Goal: Transaction & Acquisition: Purchase product/service

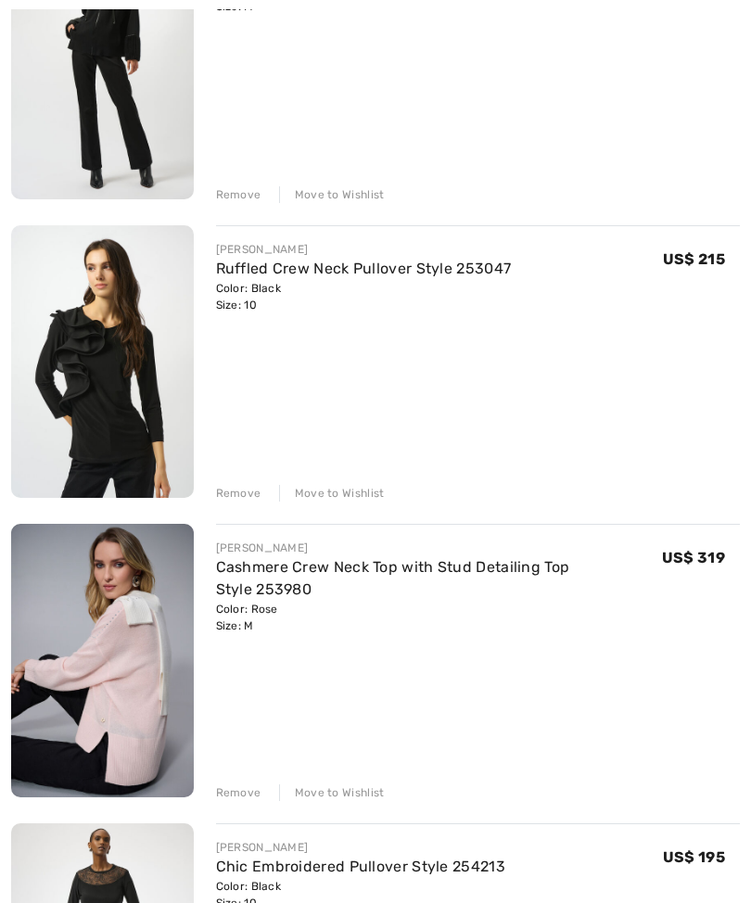
scroll to position [647, 0]
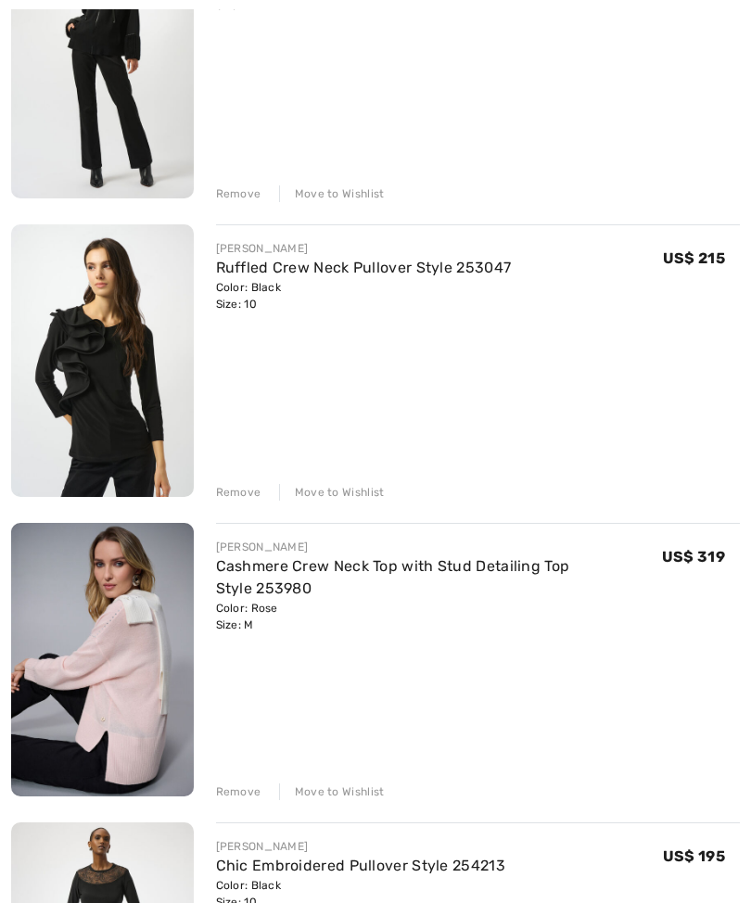
click at [132, 414] on img at bounding box center [102, 361] width 183 height 273
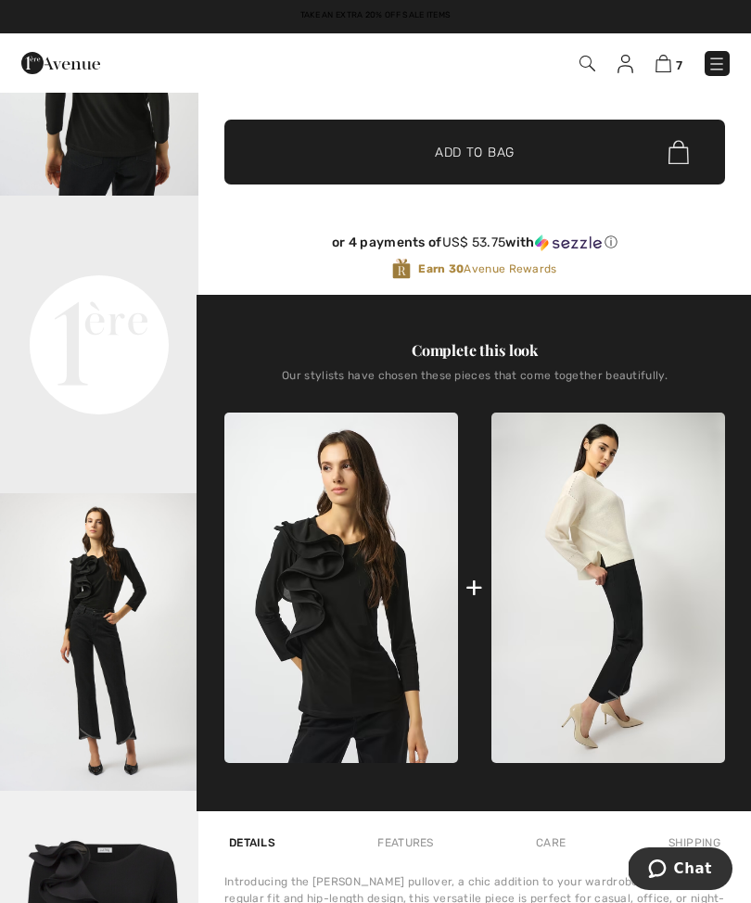
scroll to position [491, 0]
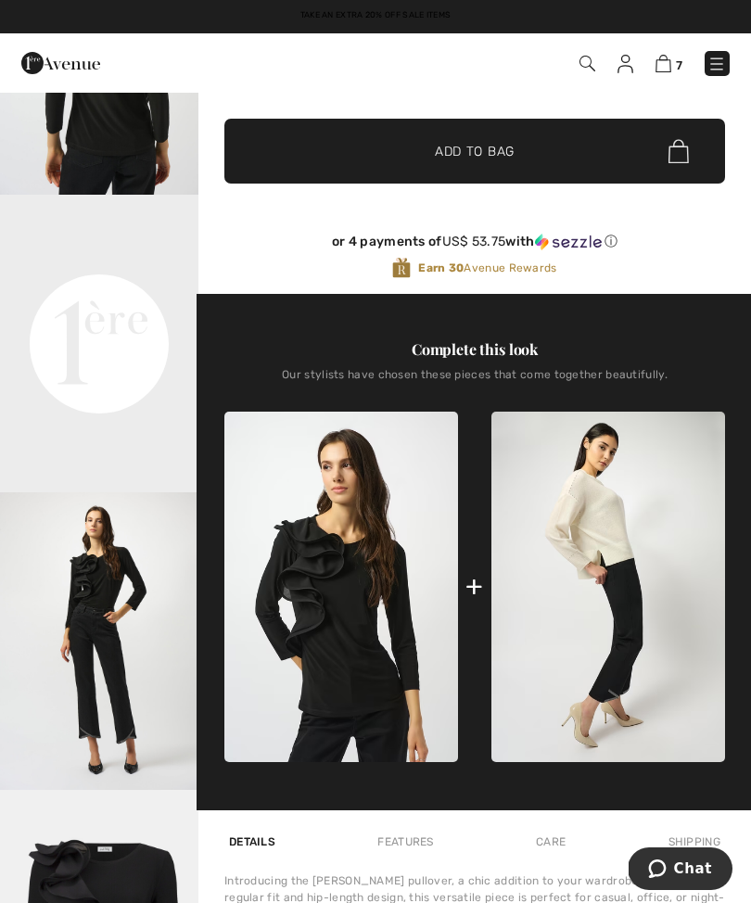
click at [620, 69] on img at bounding box center [625, 64] width 16 height 19
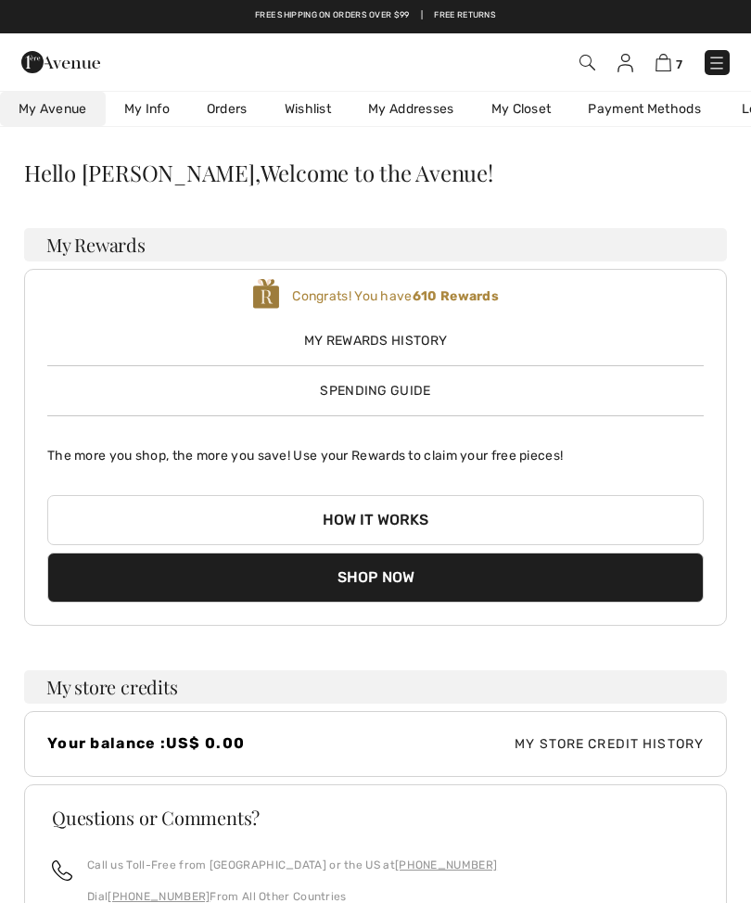
click at [224, 111] on link "Orders" at bounding box center [227, 109] width 78 height 34
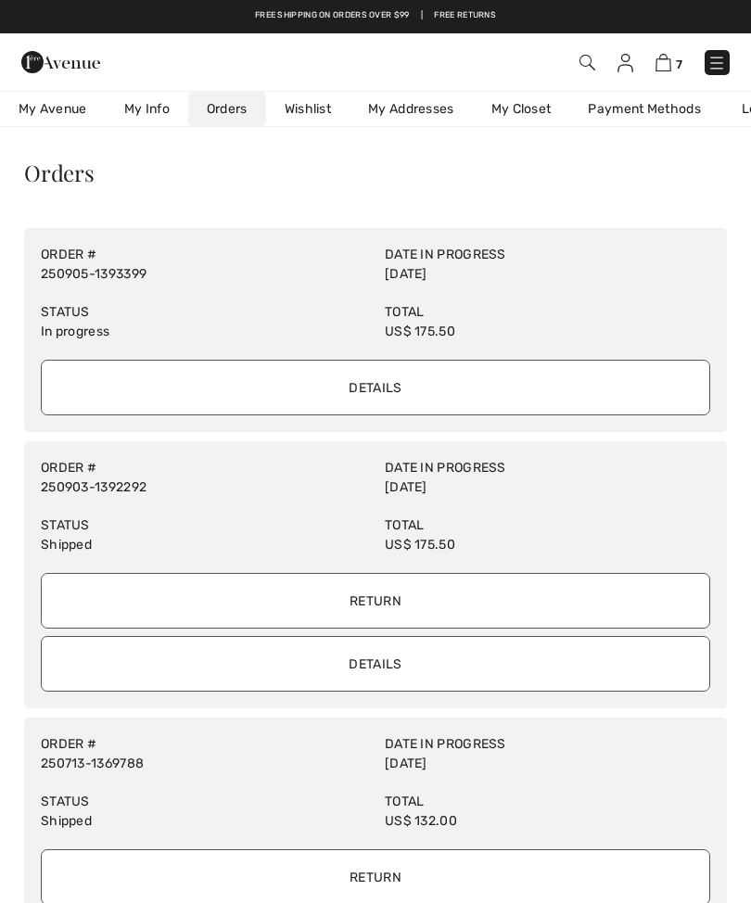
click at [364, 393] on input "Details" at bounding box center [375, 388] width 669 height 56
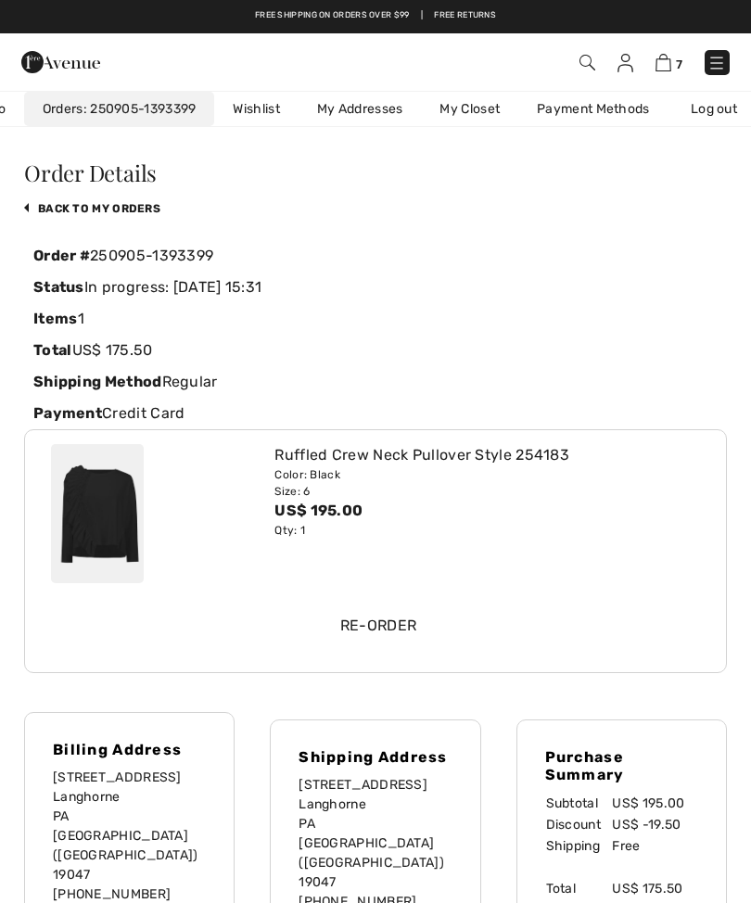
scroll to position [0, 170]
click at [131, 528] on img at bounding box center [97, 513] width 93 height 139
click at [388, 464] on div "Ruffled Crew Neck Pullover Style 254183" at bounding box center [487, 455] width 426 height 22
click at [299, 455] on div "Ruffled Crew Neck Pullover Style 254183" at bounding box center [487, 455] width 426 height 22
click at [138, 528] on img at bounding box center [97, 513] width 93 height 139
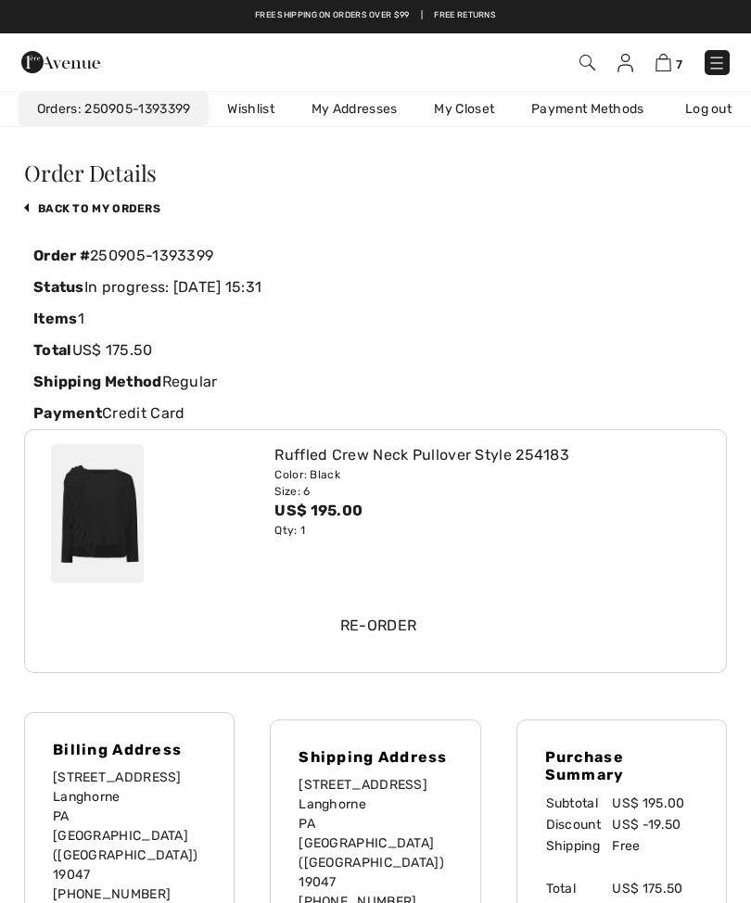
click at [353, 467] on div "Color: Black" at bounding box center [487, 474] width 426 height 17
click at [342, 472] on div "Color: Black" at bounding box center [487, 474] width 426 height 17
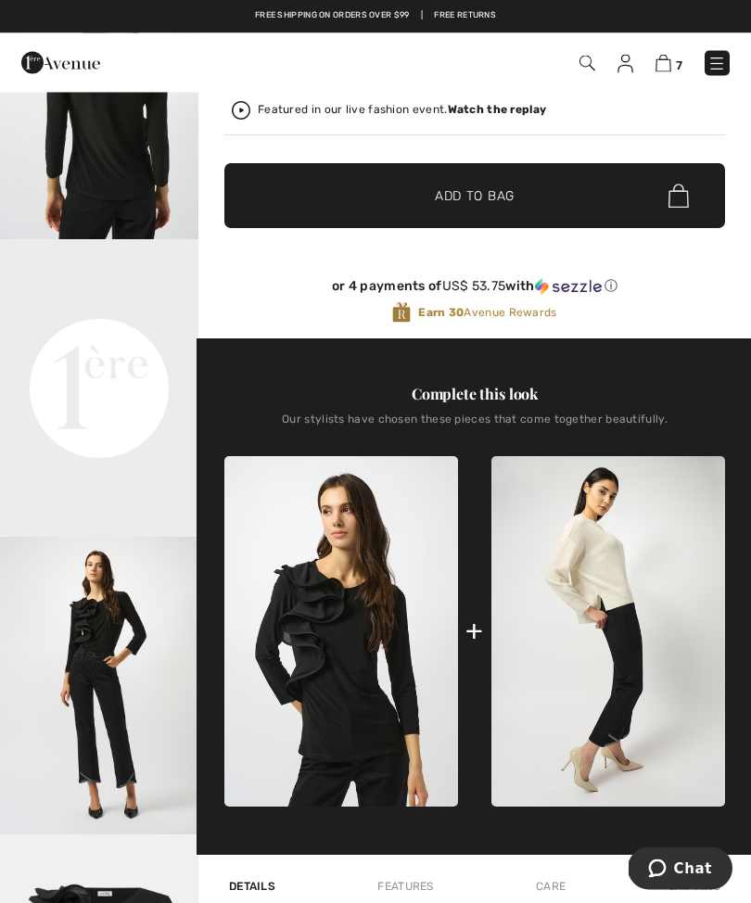
scroll to position [433, 0]
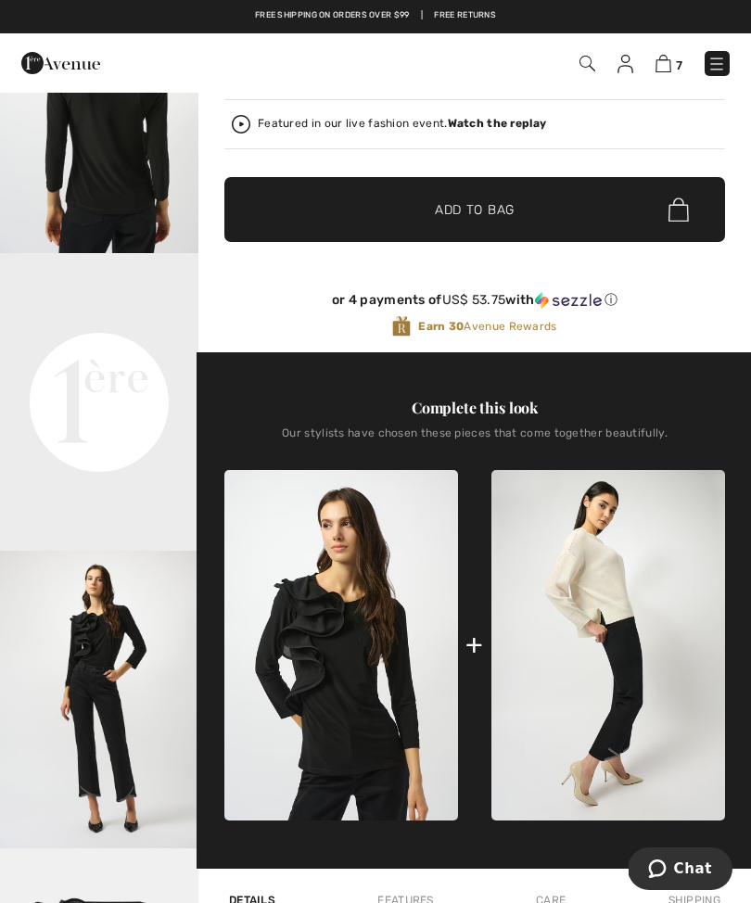
click at [717, 60] on img at bounding box center [716, 64] width 19 height 19
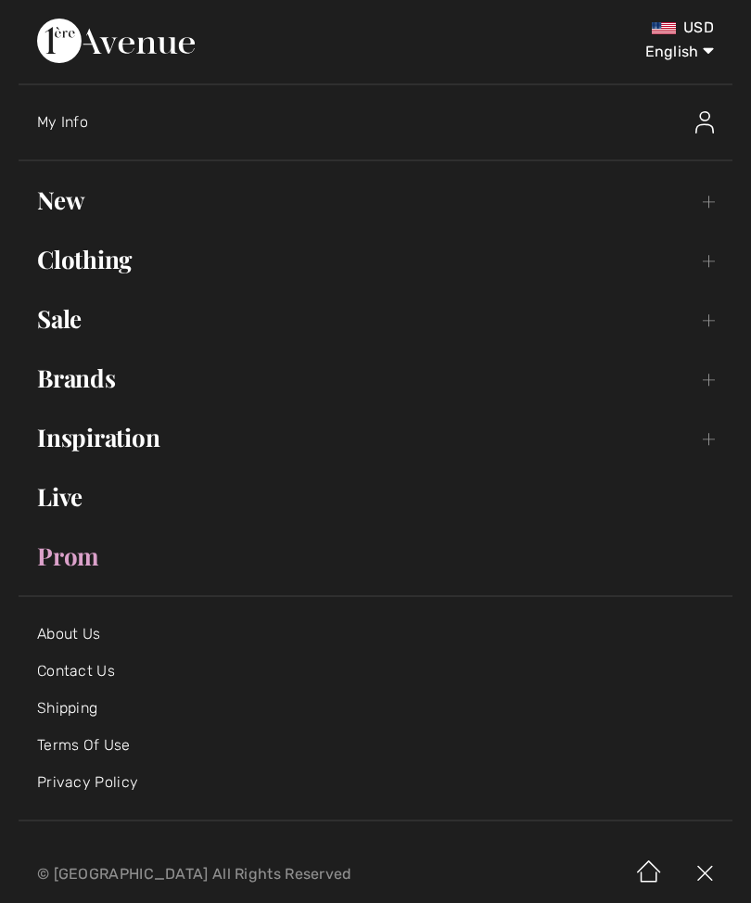
click at [69, 505] on link "Live" at bounding box center [376, 496] width 714 height 41
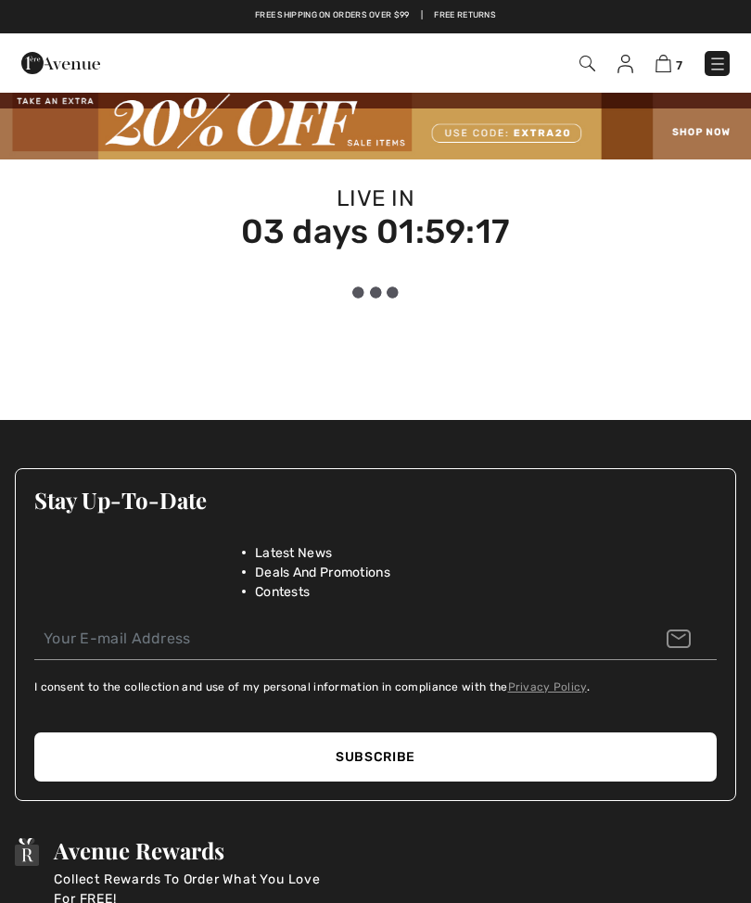
checkbox input "true"
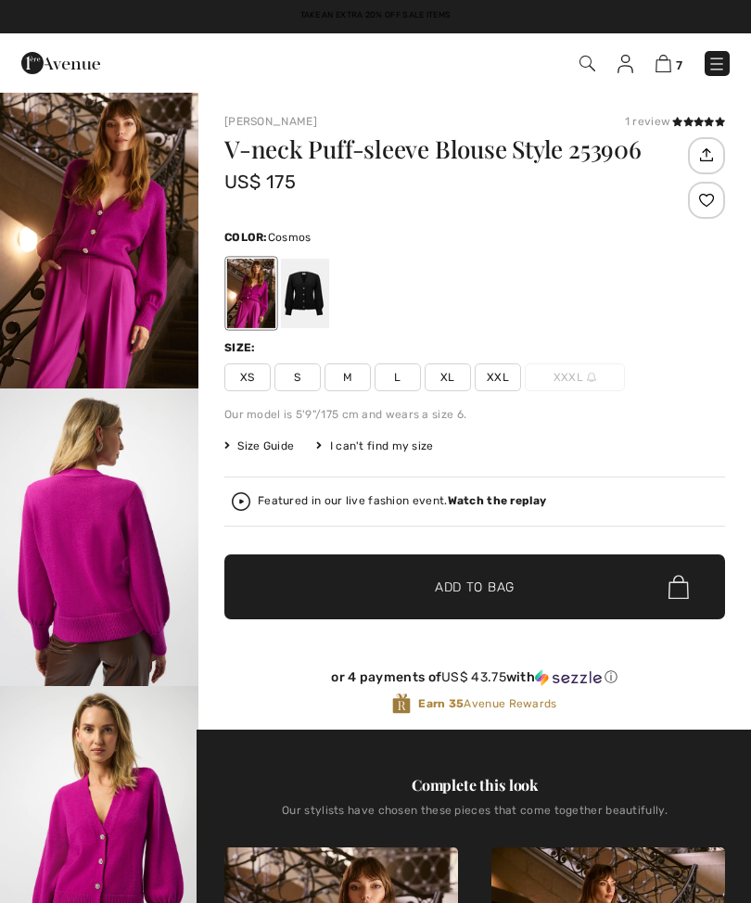
checkbox input "true"
click at [300, 283] on div at bounding box center [305, 294] width 48 height 70
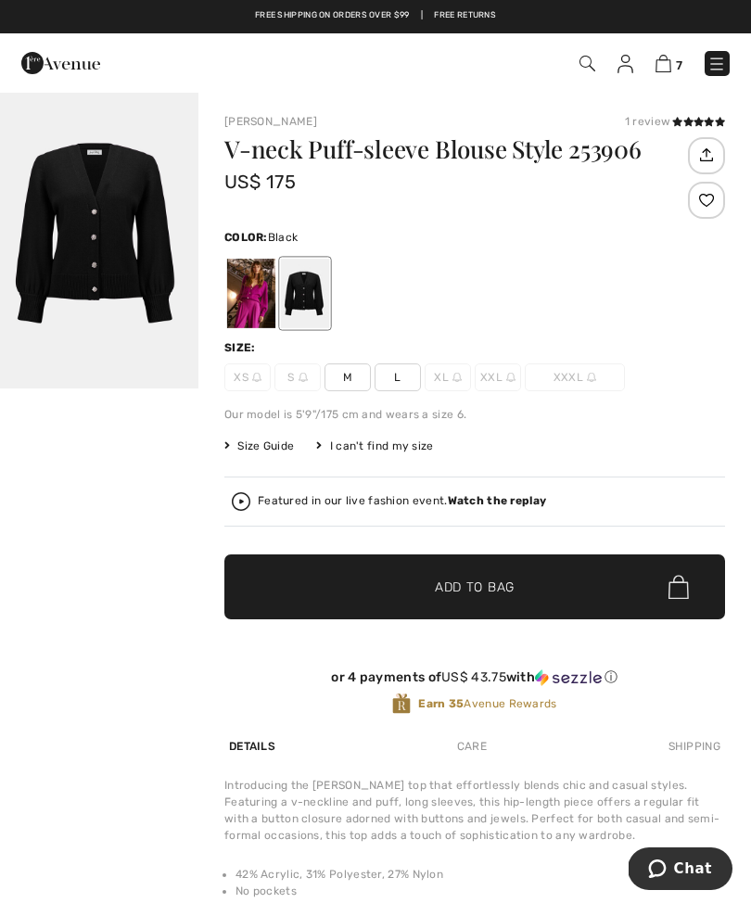
click at [249, 311] on div at bounding box center [251, 294] width 48 height 70
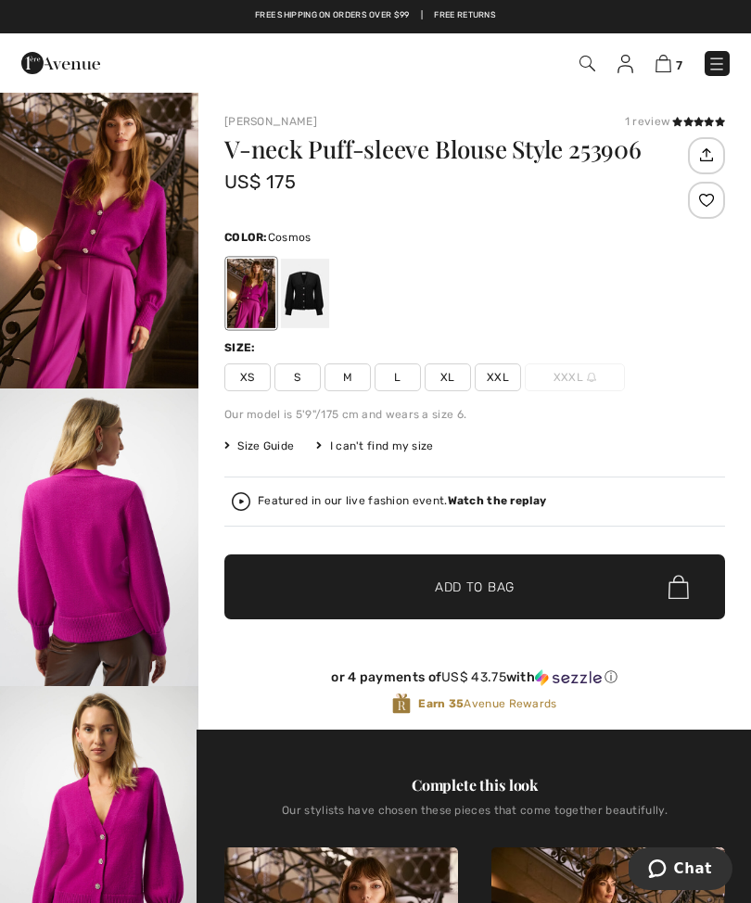
click at [691, 124] on icon at bounding box center [688, 121] width 10 height 9
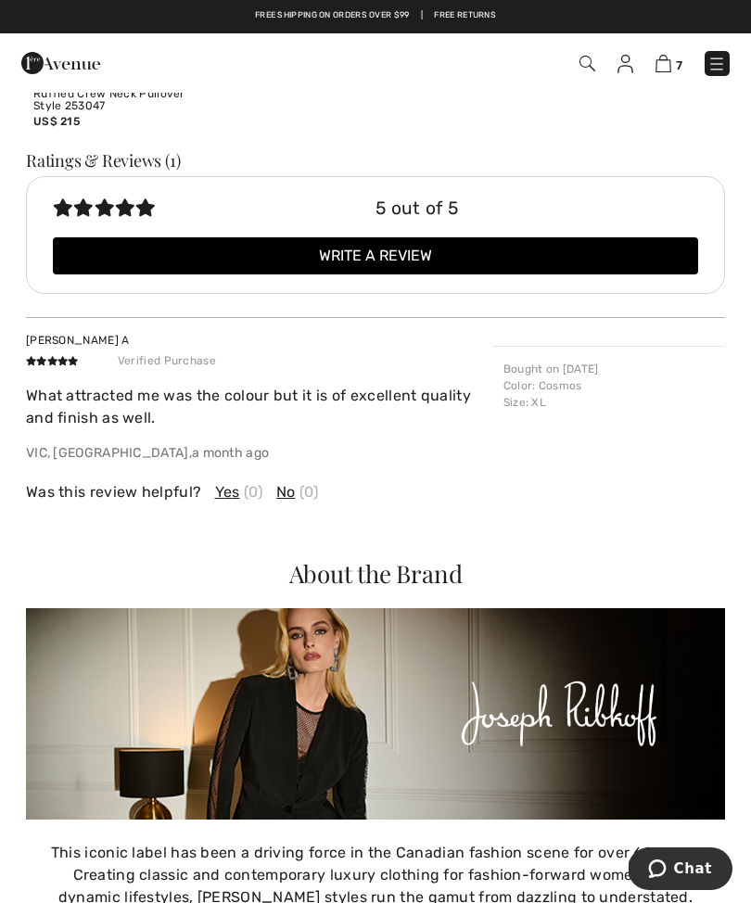
scroll to position [2609, 0]
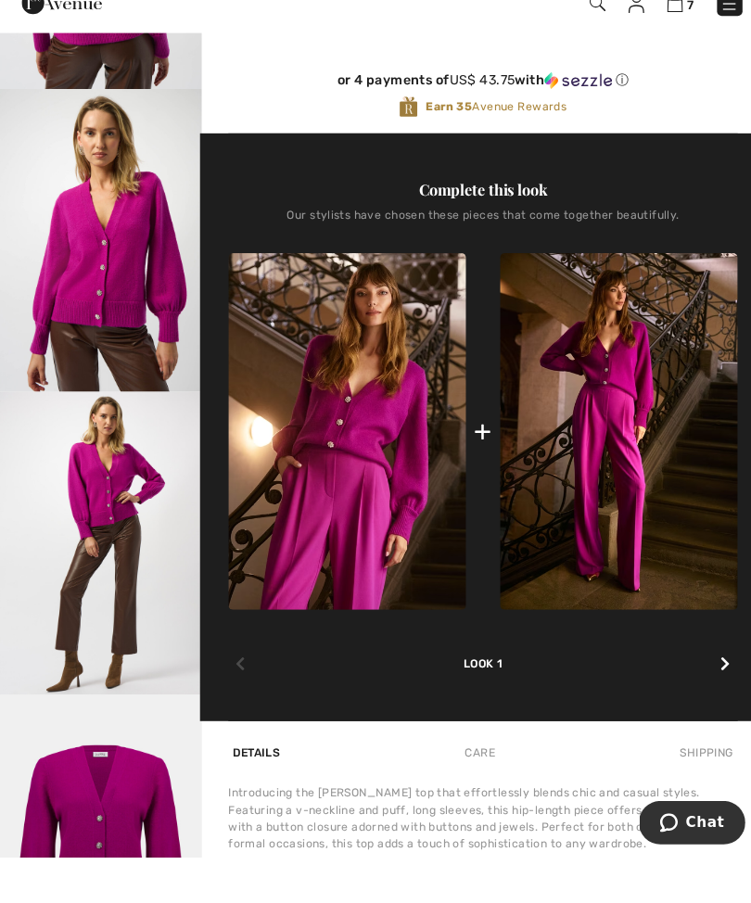
scroll to position [583, 0]
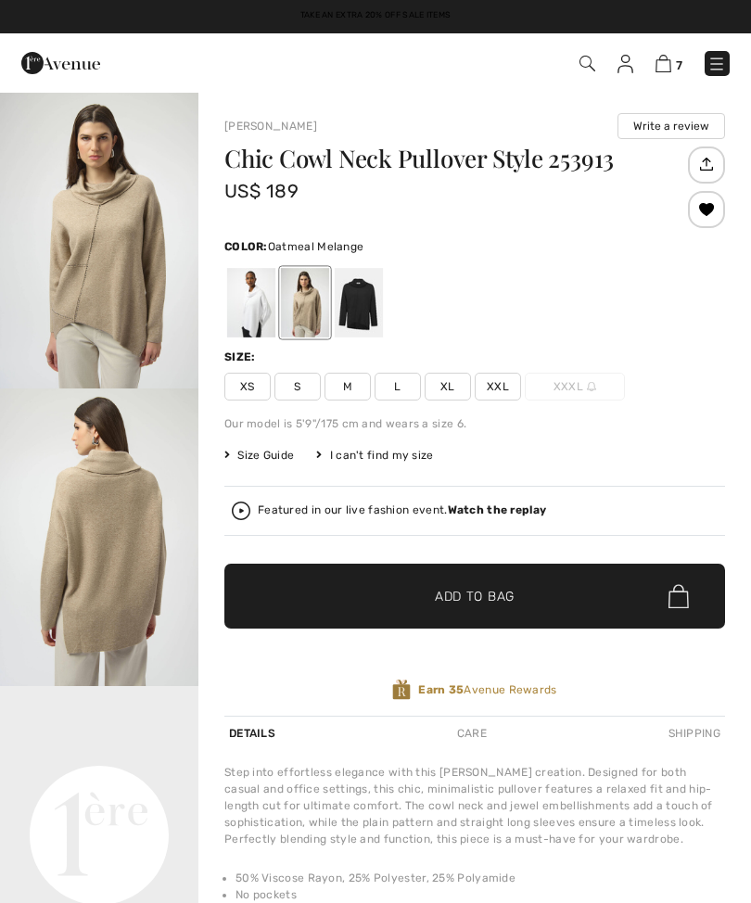
checkbox input "true"
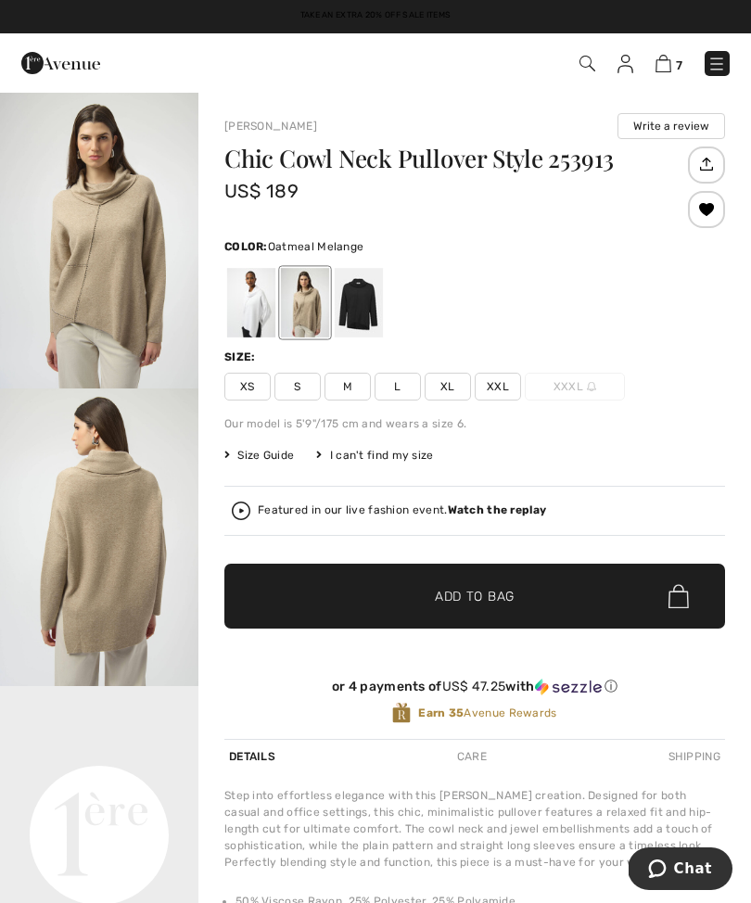
click at [248, 311] on div at bounding box center [251, 303] width 48 height 70
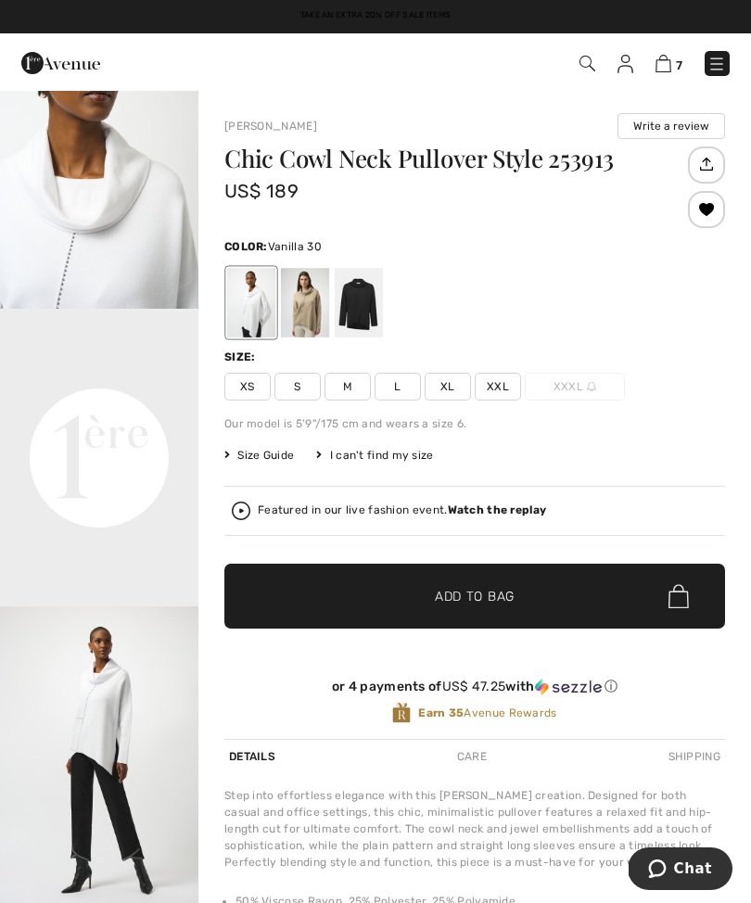
scroll to position [376, 0]
click at [139, 409] on video "Your browser does not support the video tag." at bounding box center [99, 359] width 198 height 99
click at [369, 293] on div at bounding box center [359, 303] width 48 height 70
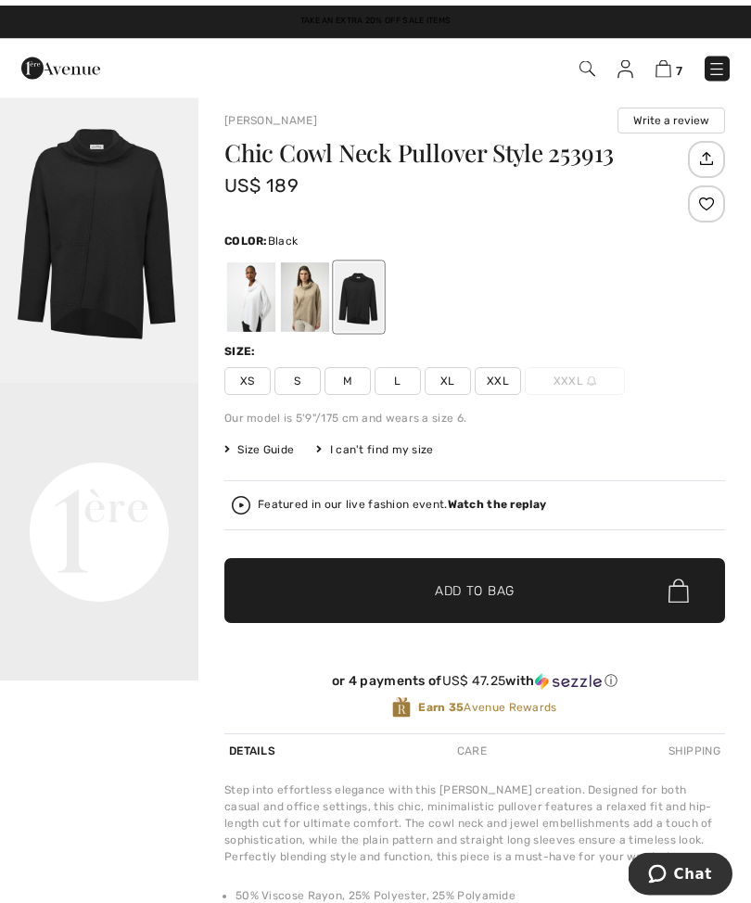
scroll to position [0, 0]
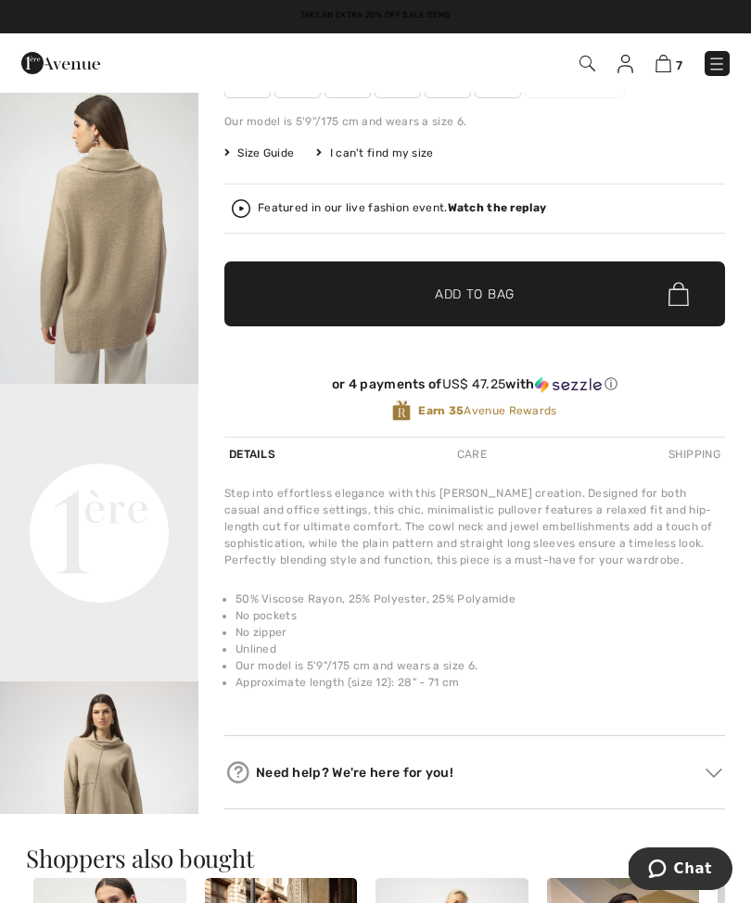
scroll to position [300, 0]
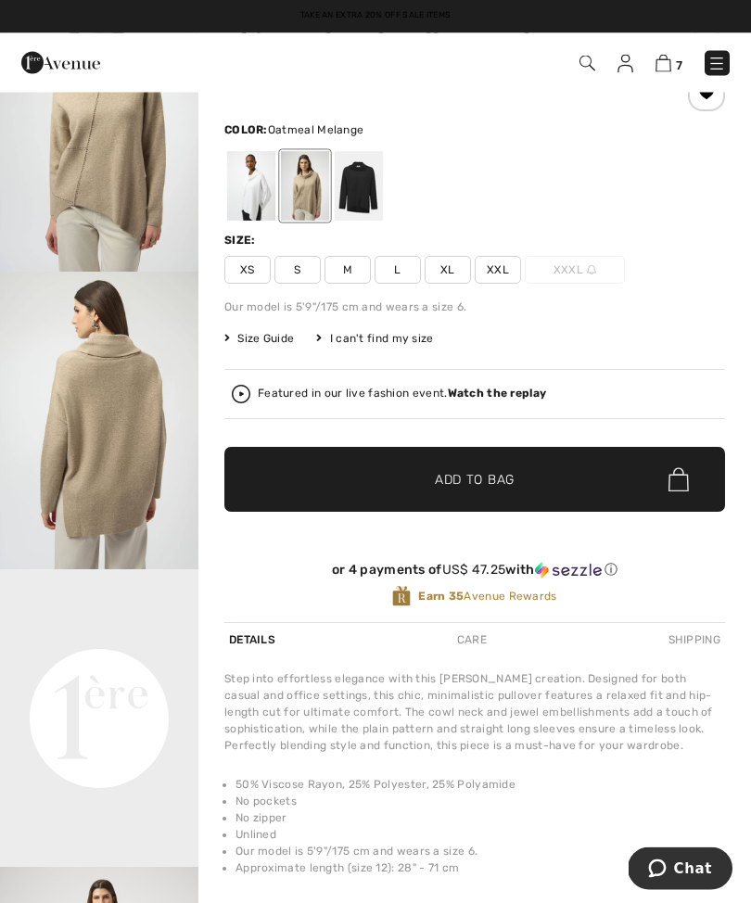
click at [306, 278] on span "S" at bounding box center [297, 271] width 46 height 28
click at [506, 486] on span "Add to Bag" at bounding box center [475, 479] width 80 height 19
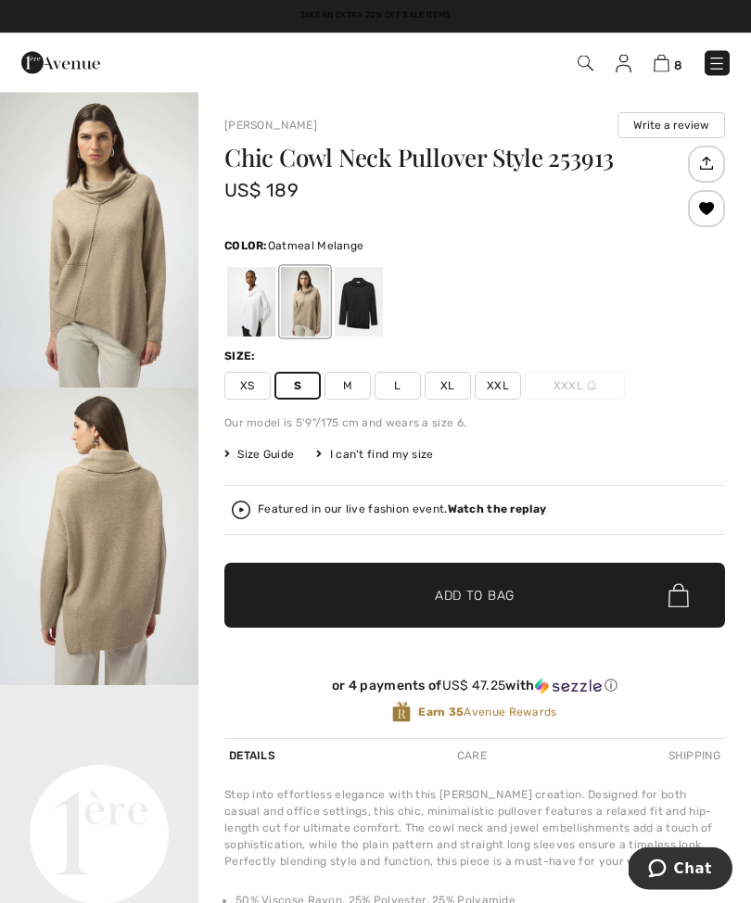
scroll to position [1, 0]
click at [265, 295] on div at bounding box center [251, 302] width 48 height 70
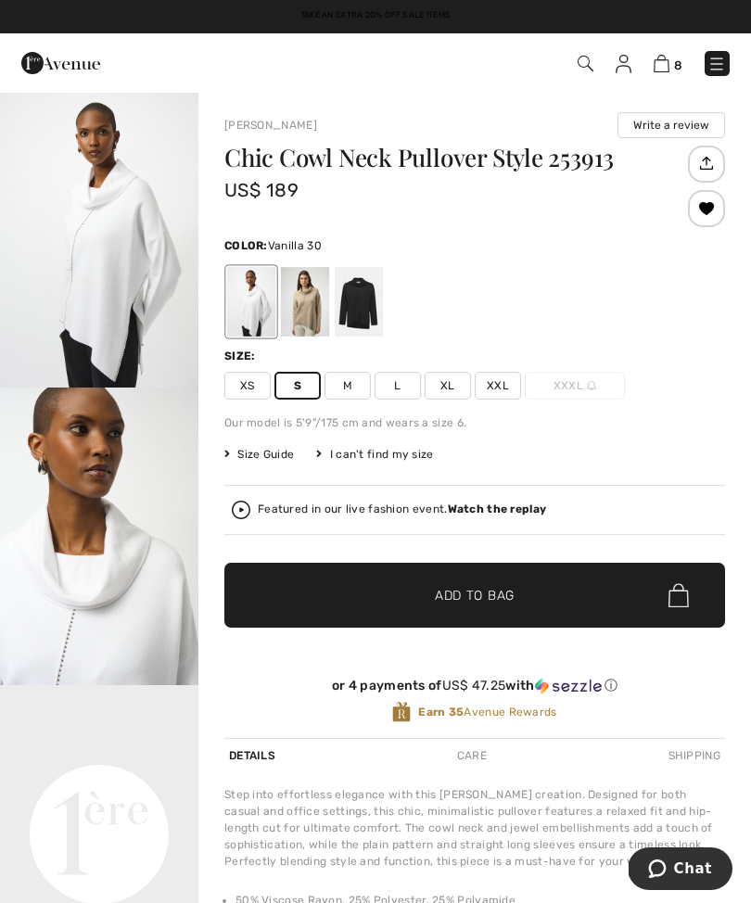
click at [462, 598] on span "Add to Bag" at bounding box center [475, 595] width 80 height 19
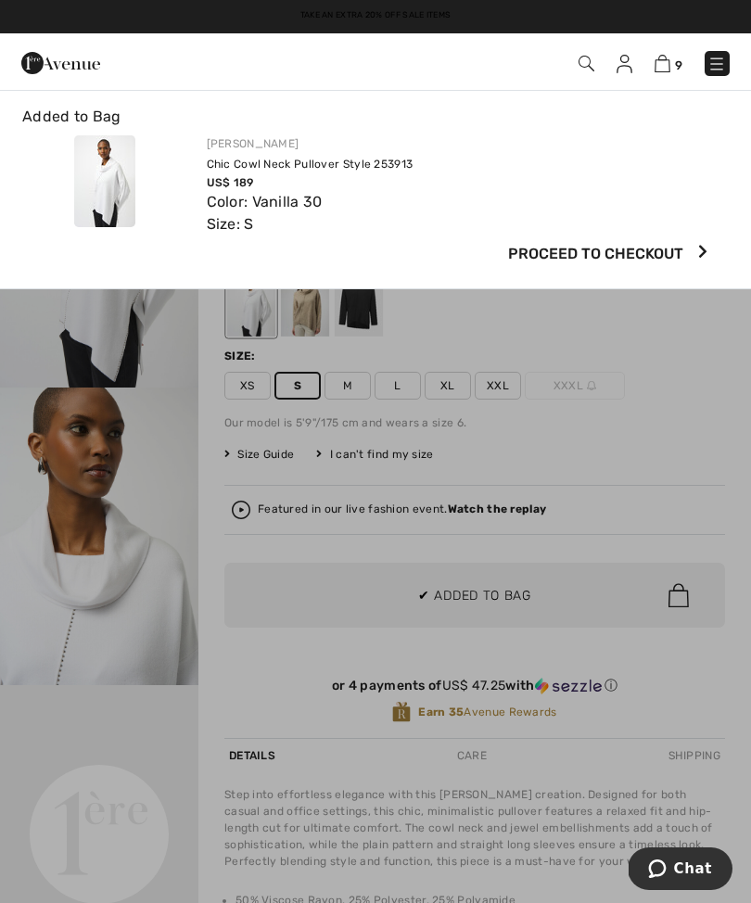
scroll to position [0, 0]
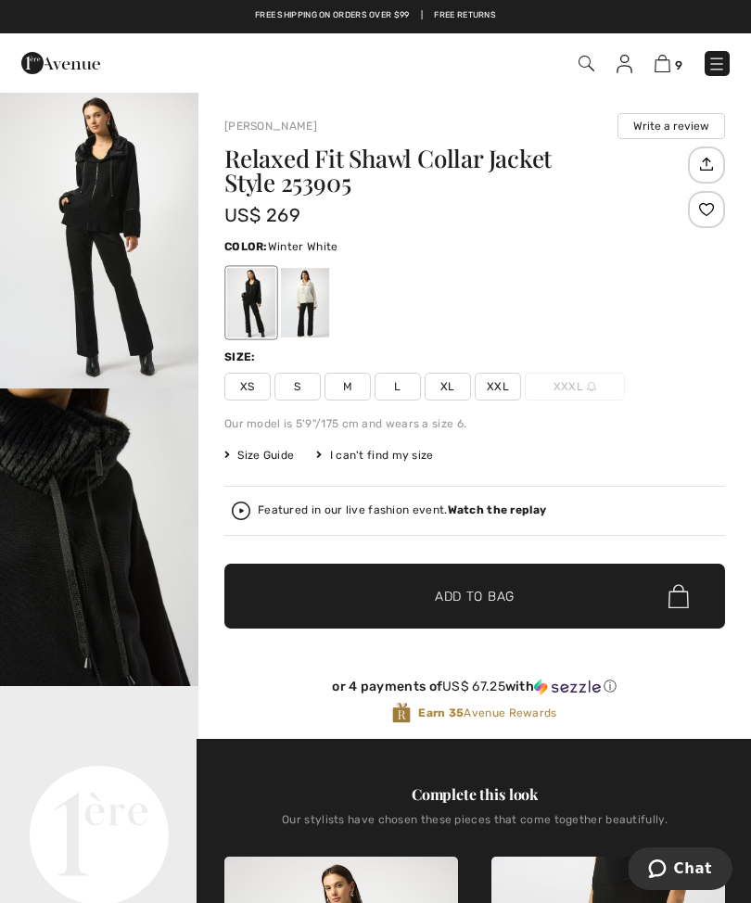
click at [297, 309] on div at bounding box center [305, 303] width 48 height 70
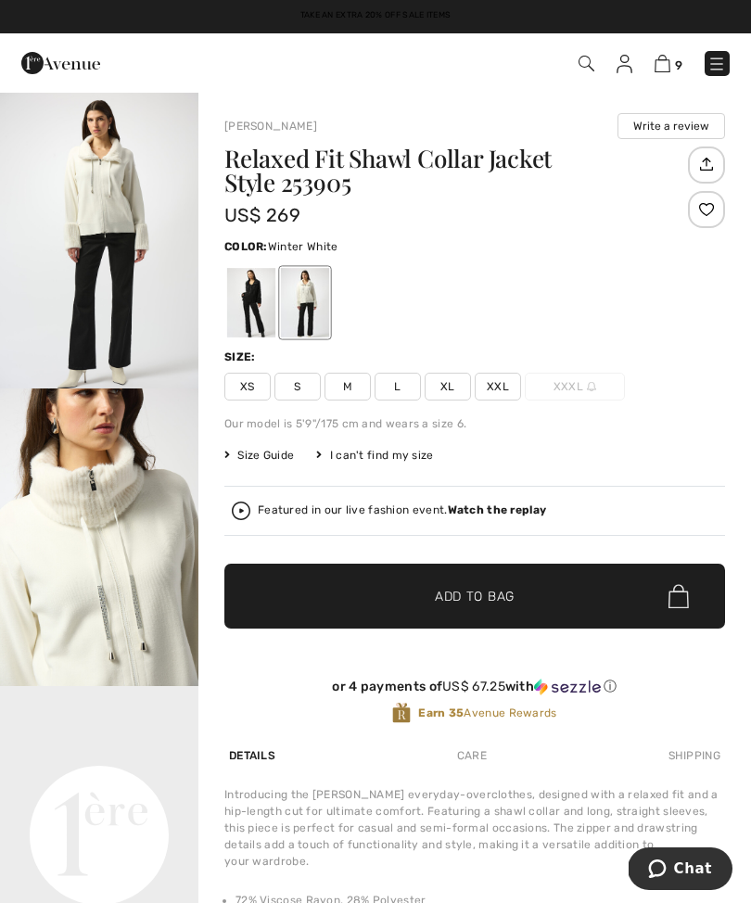
click at [304, 392] on span "S" at bounding box center [297, 387] width 46 height 28
click at [478, 601] on span "Add to Bag" at bounding box center [475, 596] width 80 height 19
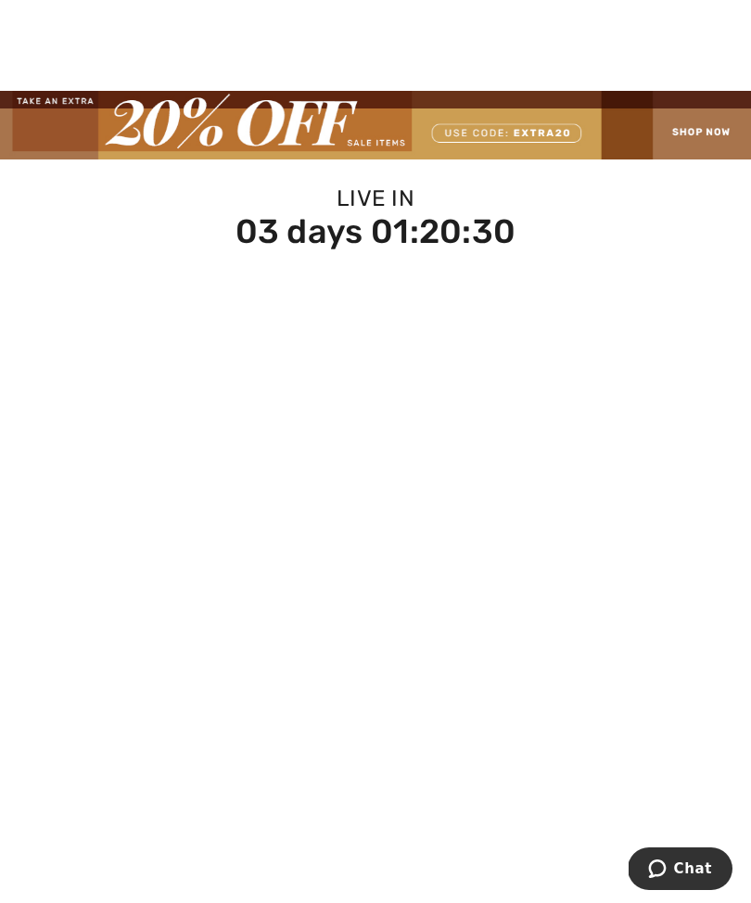
click at [700, 147] on img at bounding box center [375, 125] width 751 height 69
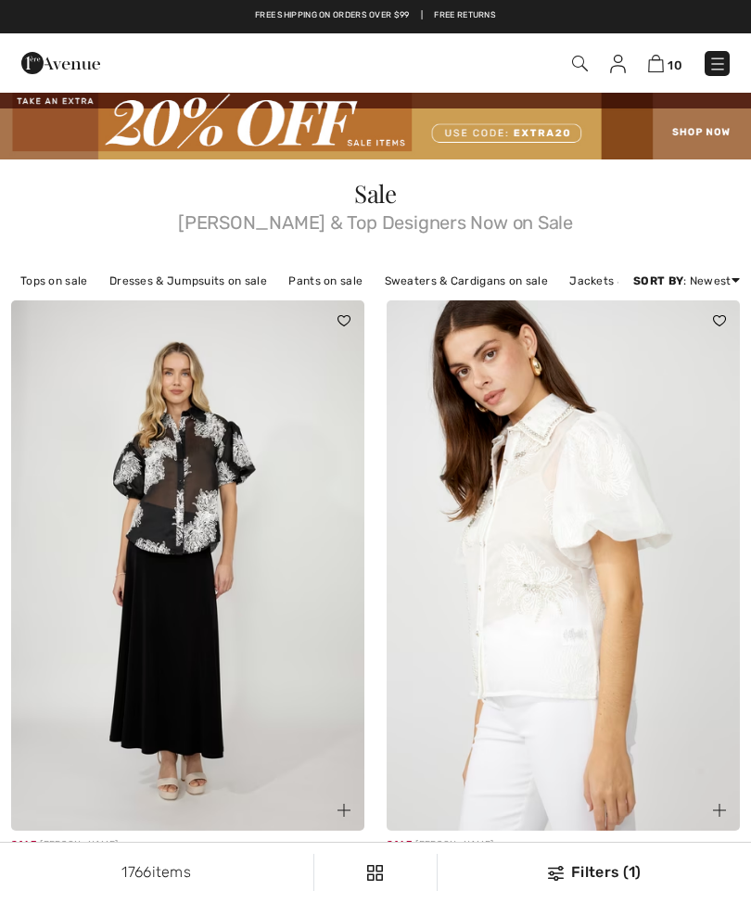
checkbox input "true"
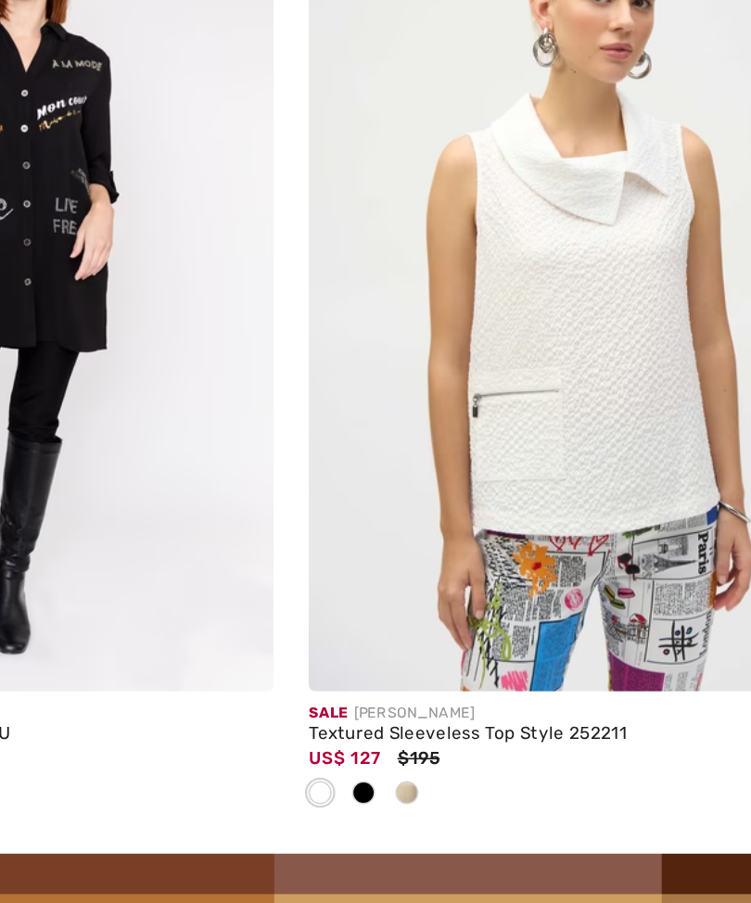
scroll to position [7151, 0]
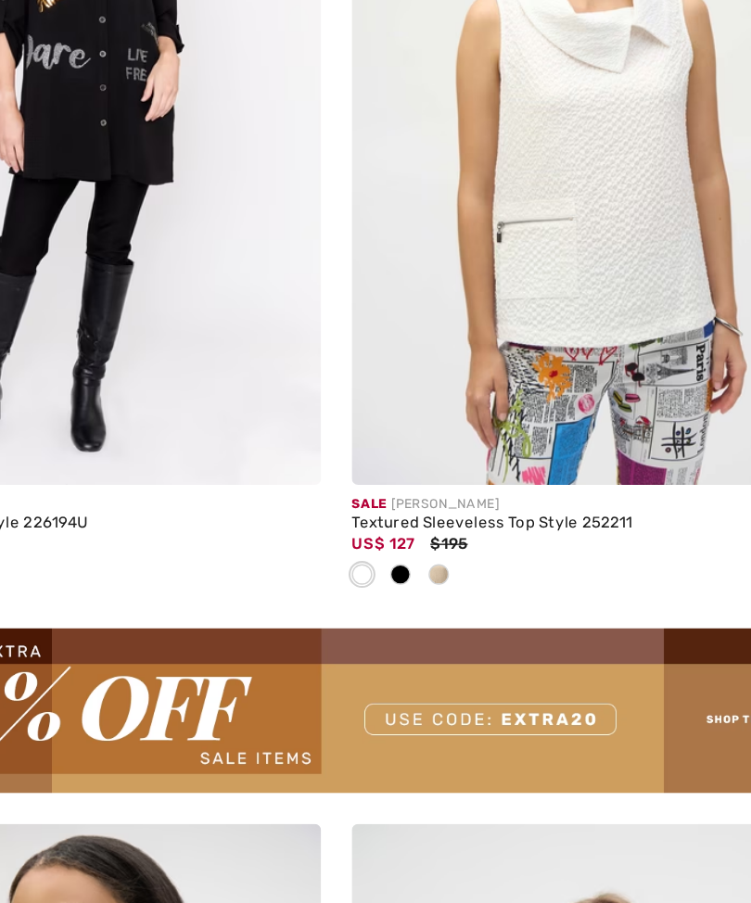
click at [442, 525] on span at bounding box center [449, 532] width 15 height 15
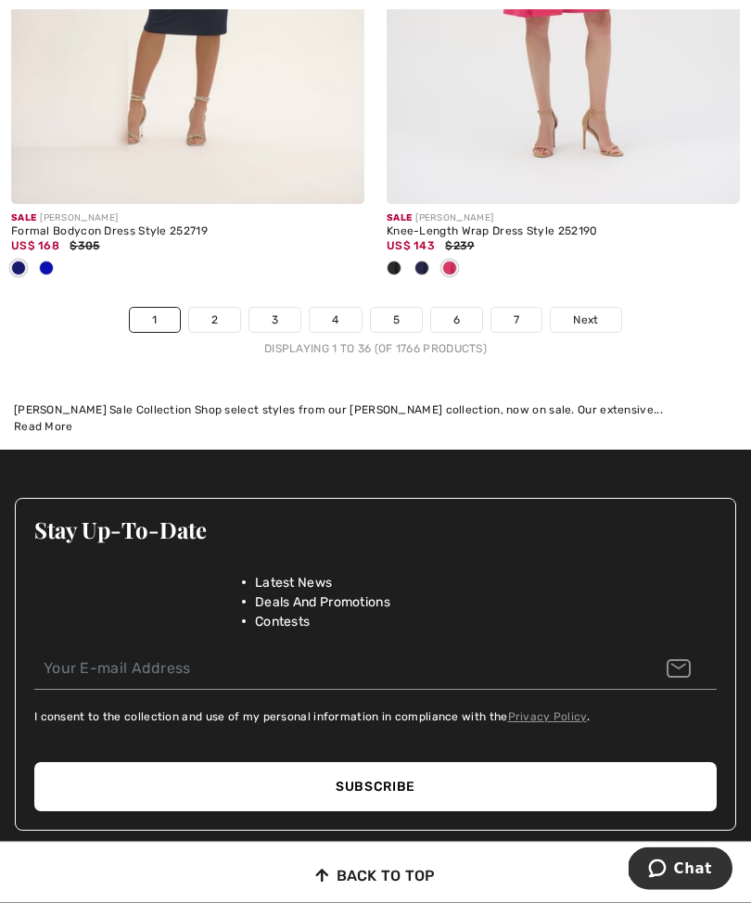
scroll to position [11296, 0]
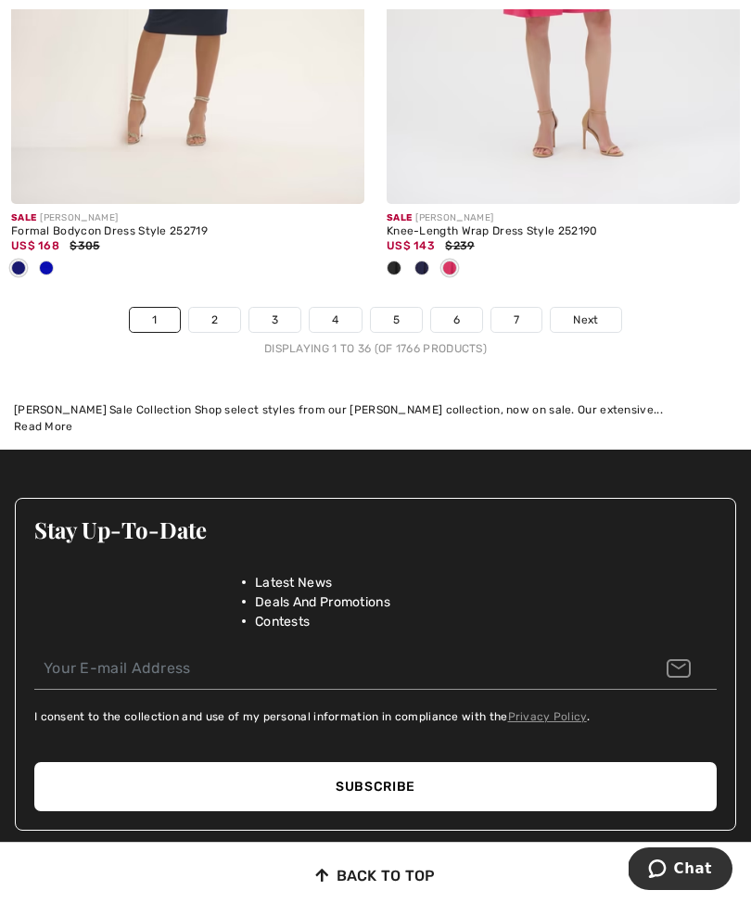
click at [212, 308] on link "2" at bounding box center [214, 320] width 51 height 24
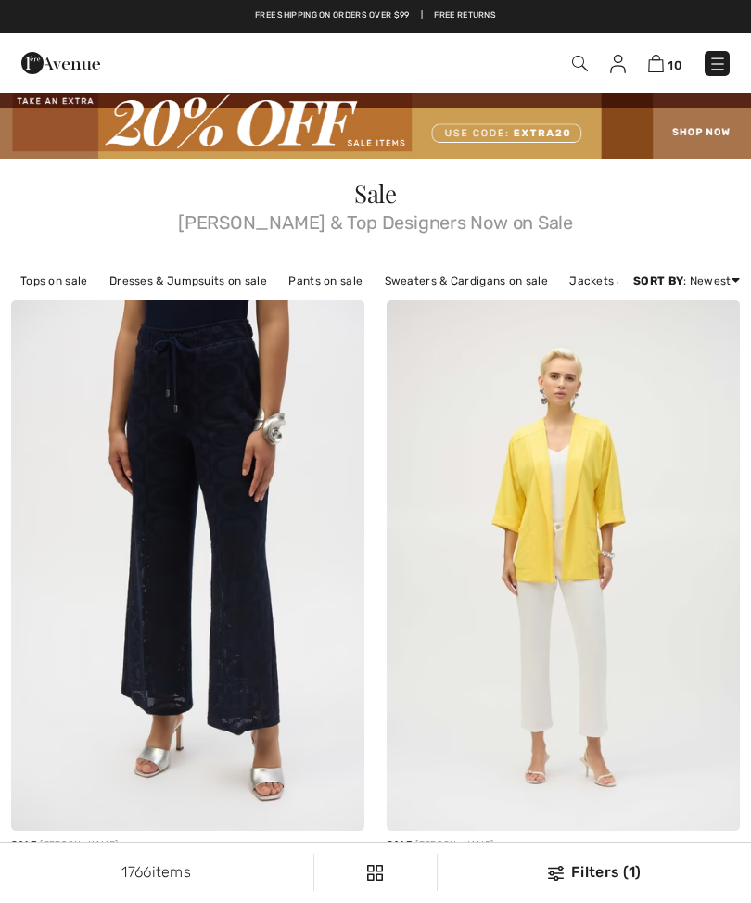
checkbox input "true"
click at [716, 68] on img at bounding box center [717, 64] width 19 height 19
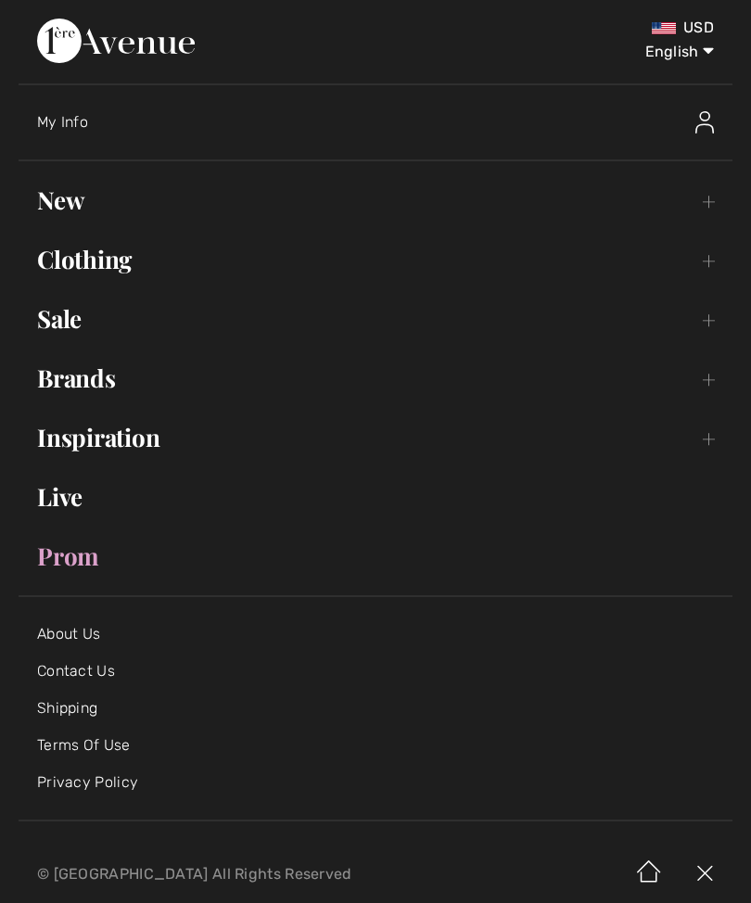
click at [70, 208] on link "New Toggle submenu" at bounding box center [376, 200] width 714 height 41
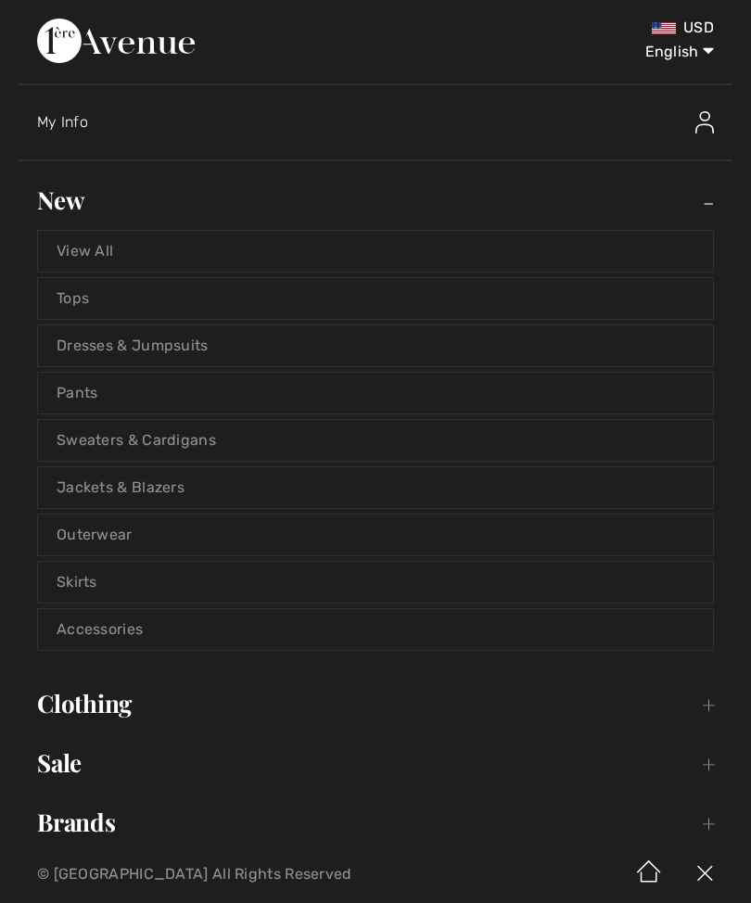
click at [297, 304] on link "Tops" at bounding box center [375, 298] width 675 height 41
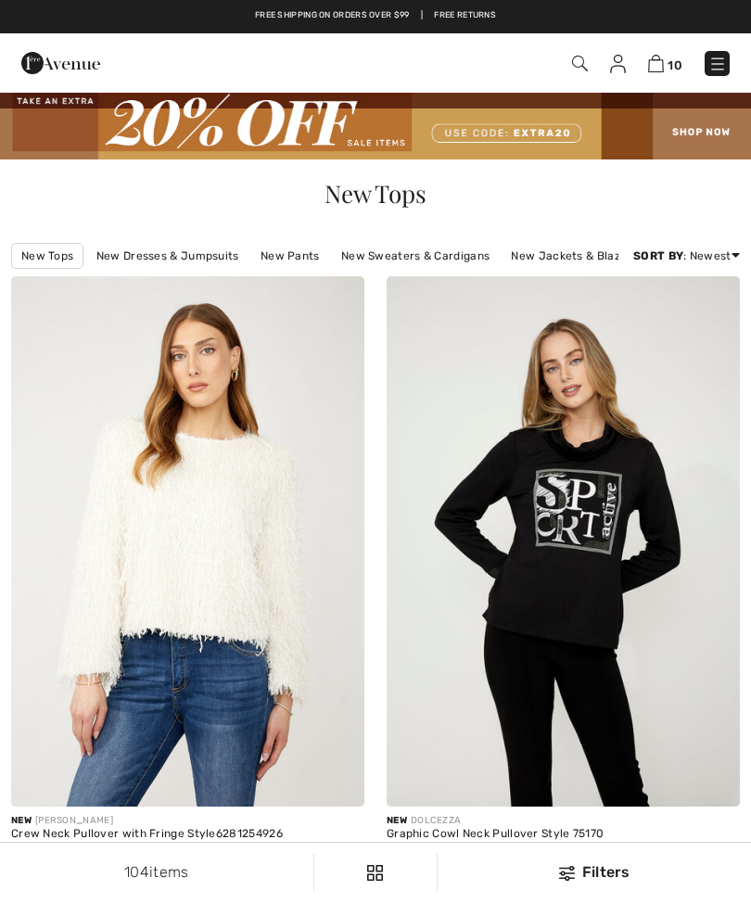
checkbox input "true"
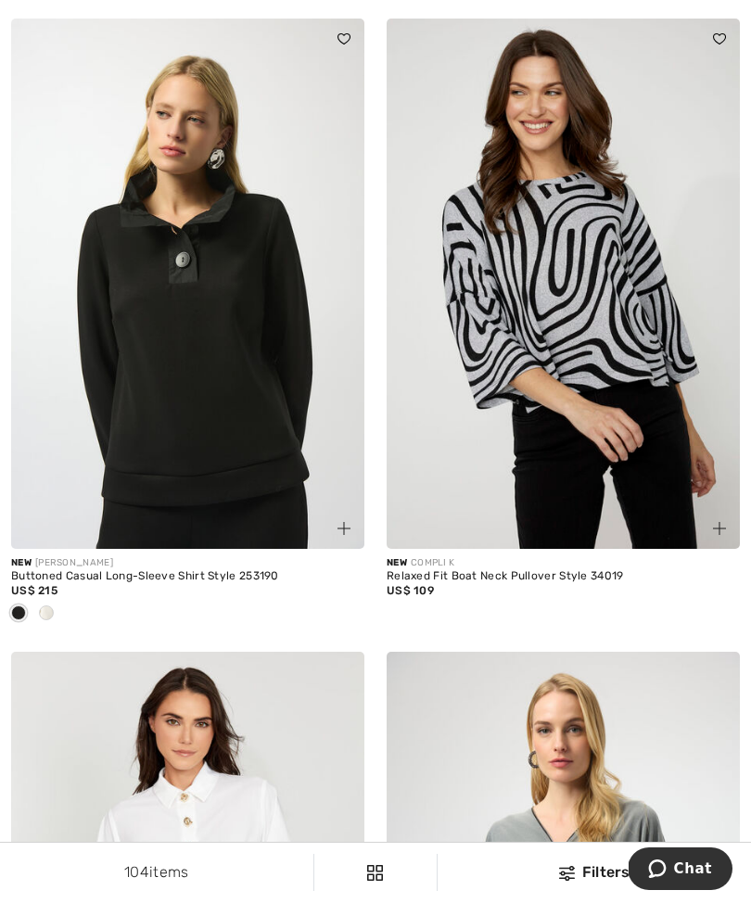
scroll to position [6003, 0]
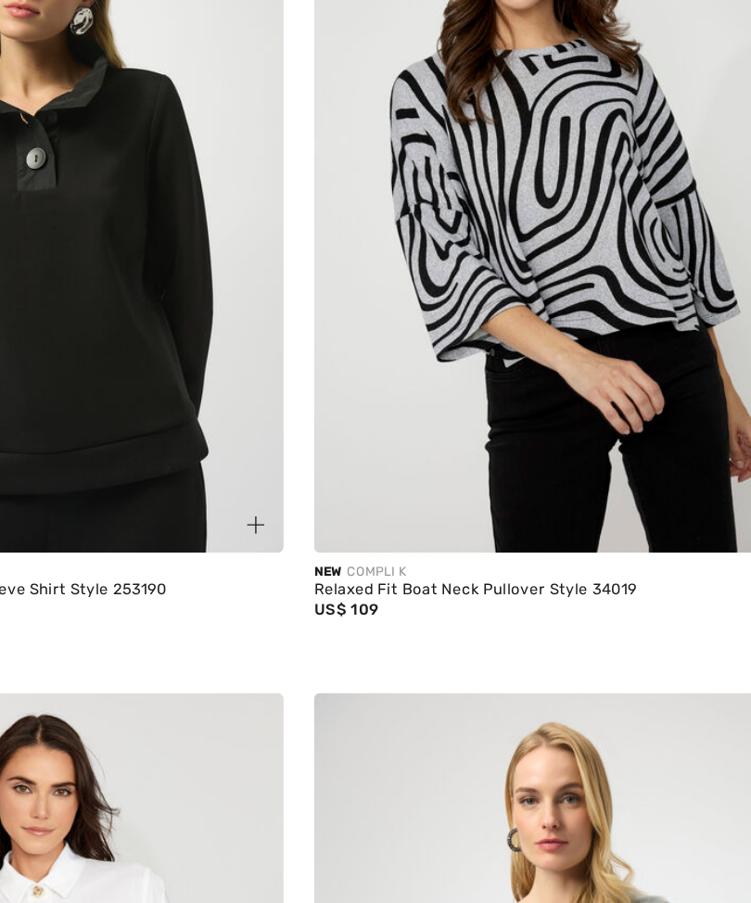
click at [432, 245] on img at bounding box center [563, 273] width 353 height 530
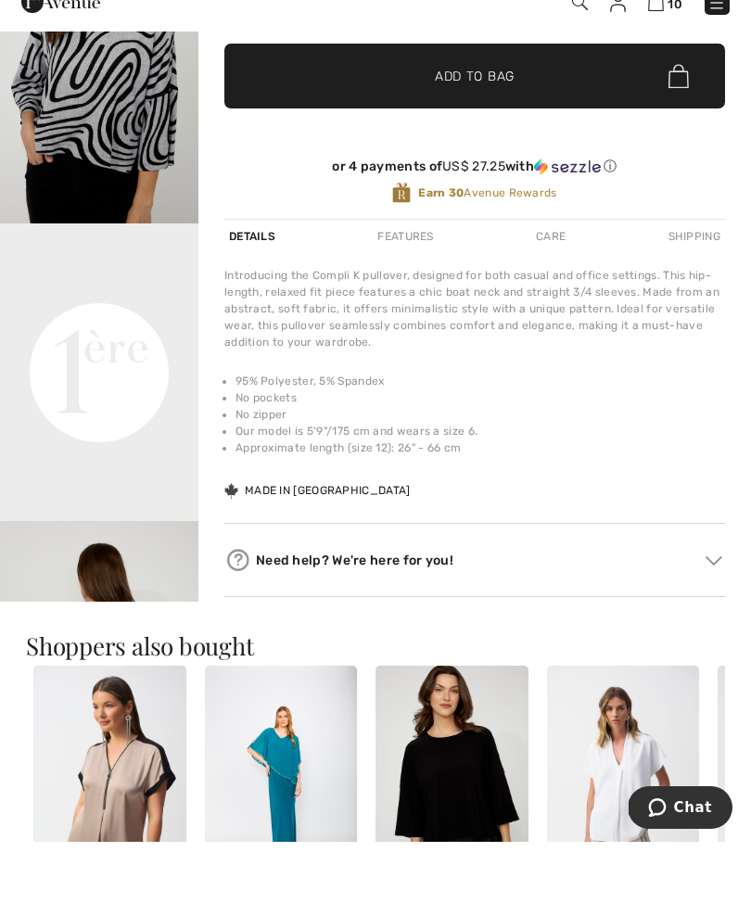
scroll to position [463, 0]
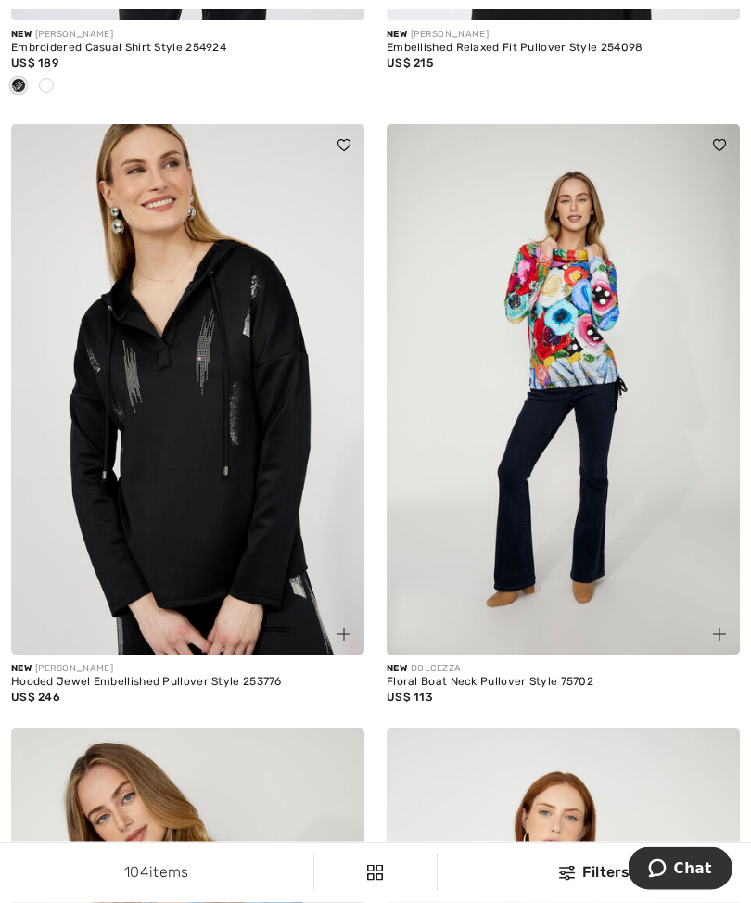
scroll to position [9196, 0]
click at [576, 364] on img at bounding box center [563, 389] width 353 height 530
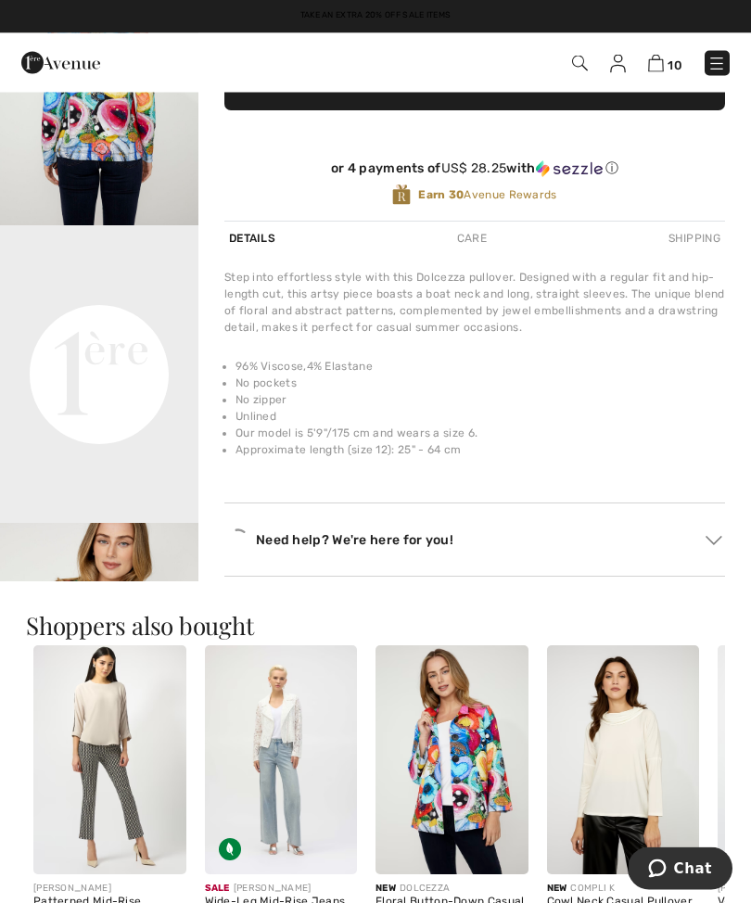
scroll to position [471, 0]
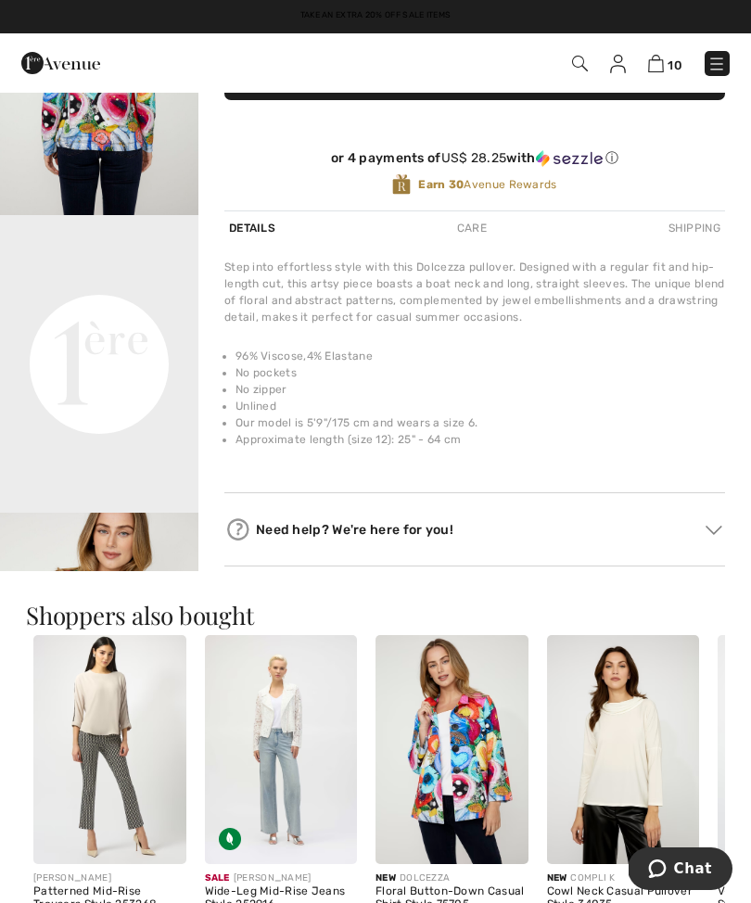
click at [119, 314] on video "Your browser does not support the video tag." at bounding box center [99, 264] width 198 height 99
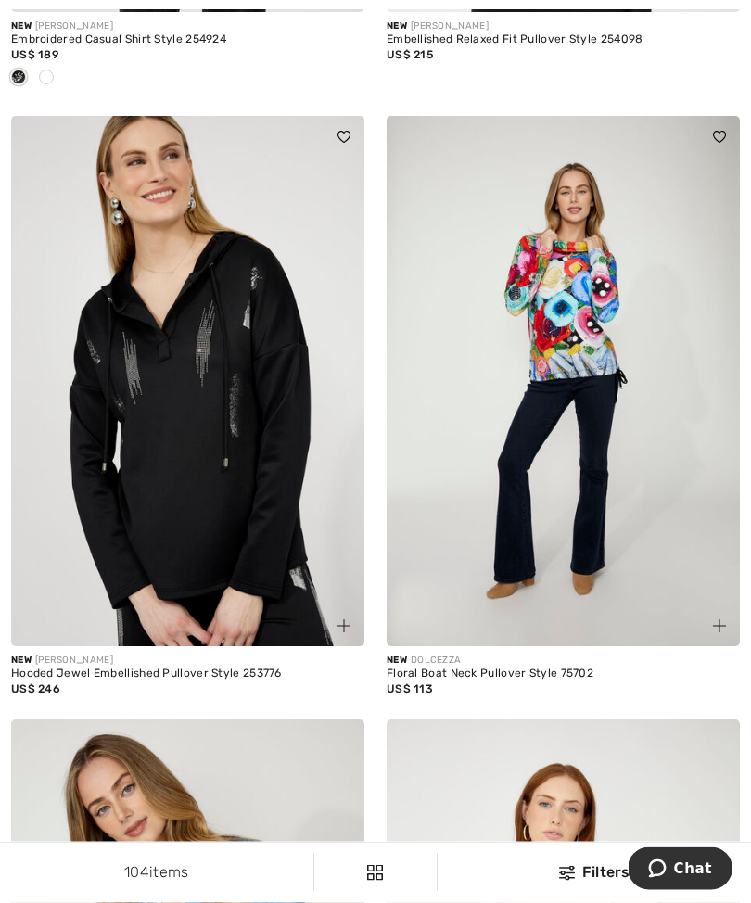
scroll to position [9205, 0]
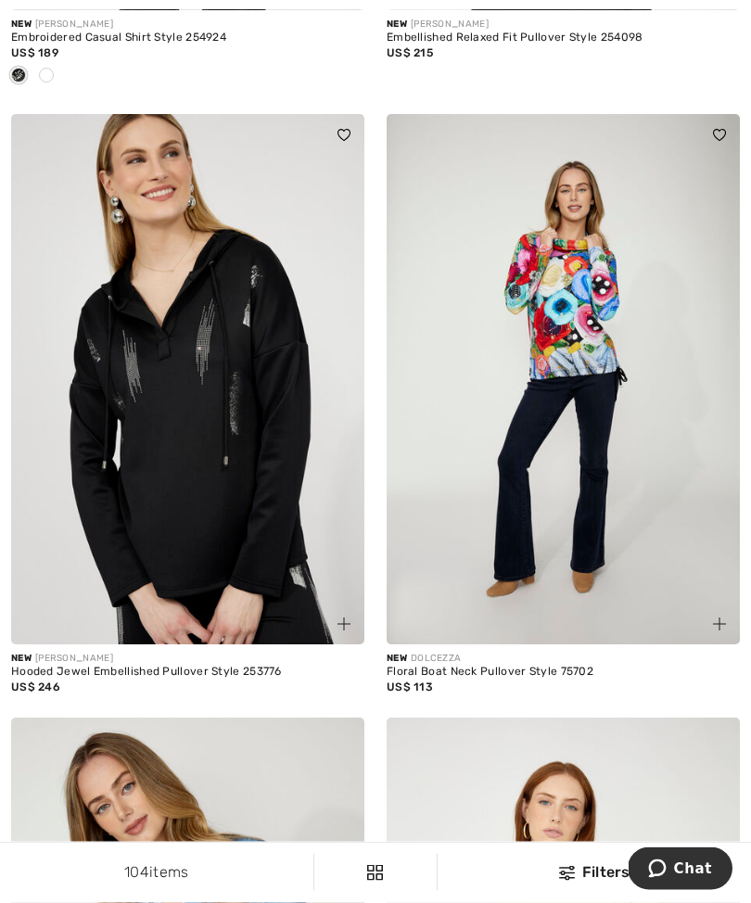
click at [290, 389] on img at bounding box center [187, 380] width 353 height 530
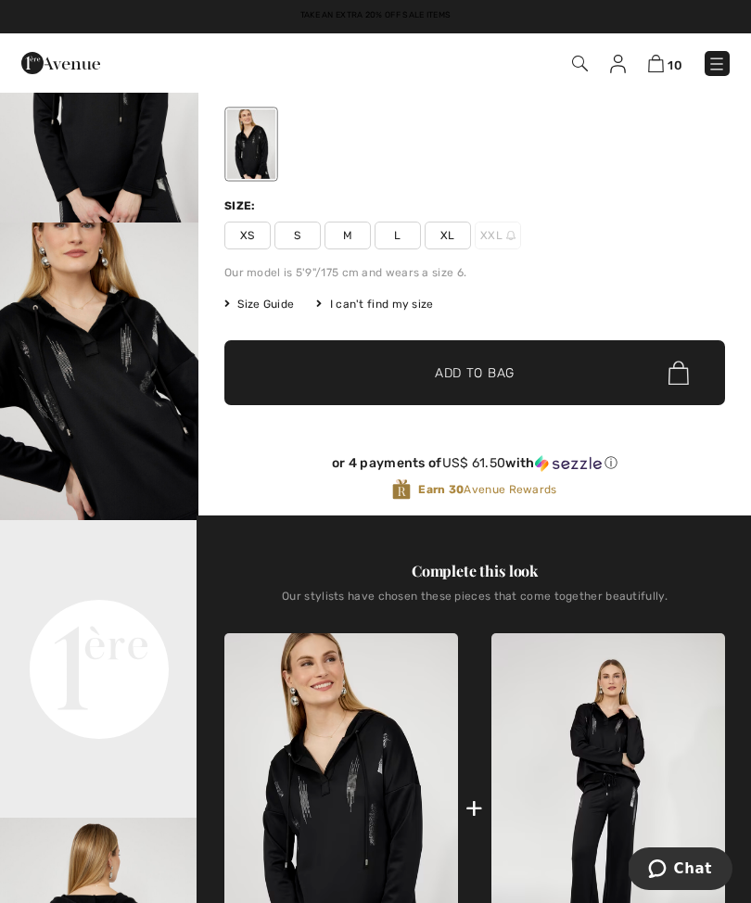
scroll to position [174, 0]
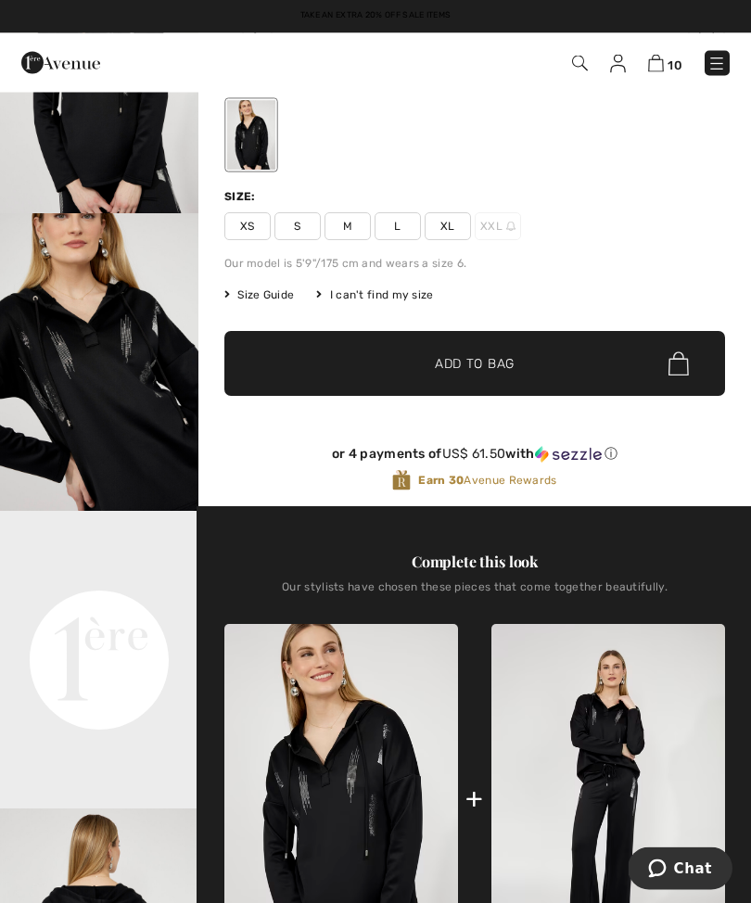
click at [124, 611] on video "Your browser does not support the video tag." at bounding box center [99, 561] width 198 height 99
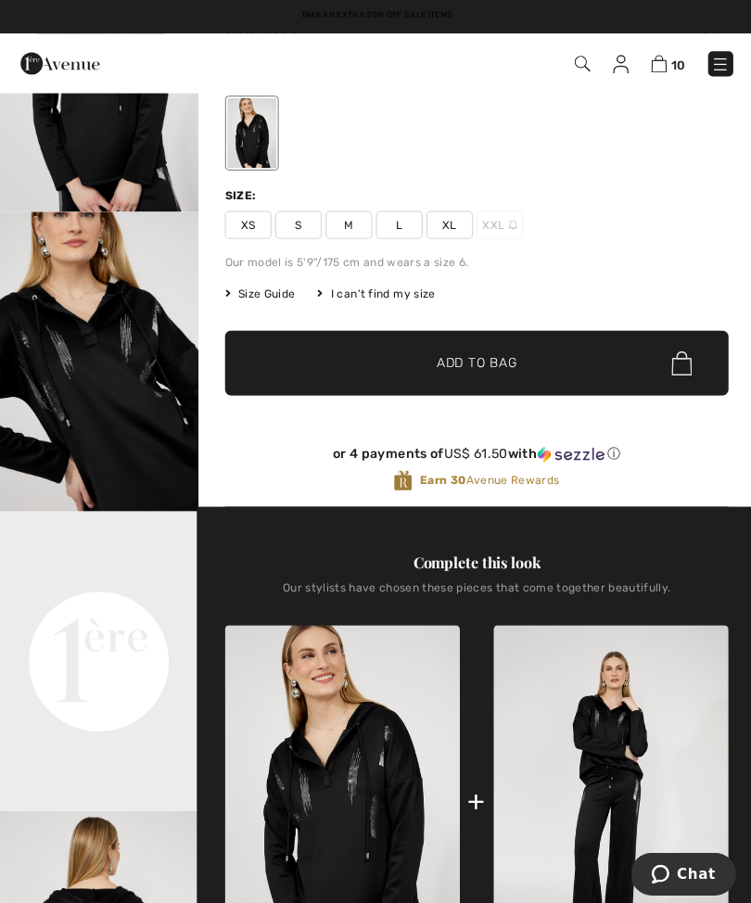
scroll to position [214, 0]
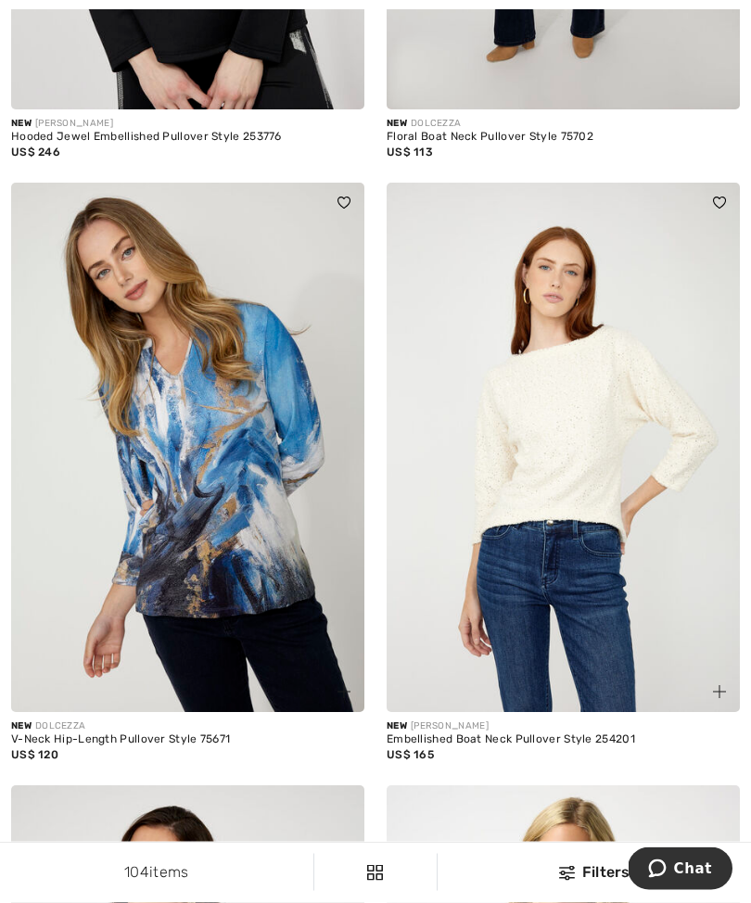
scroll to position [9743, 0]
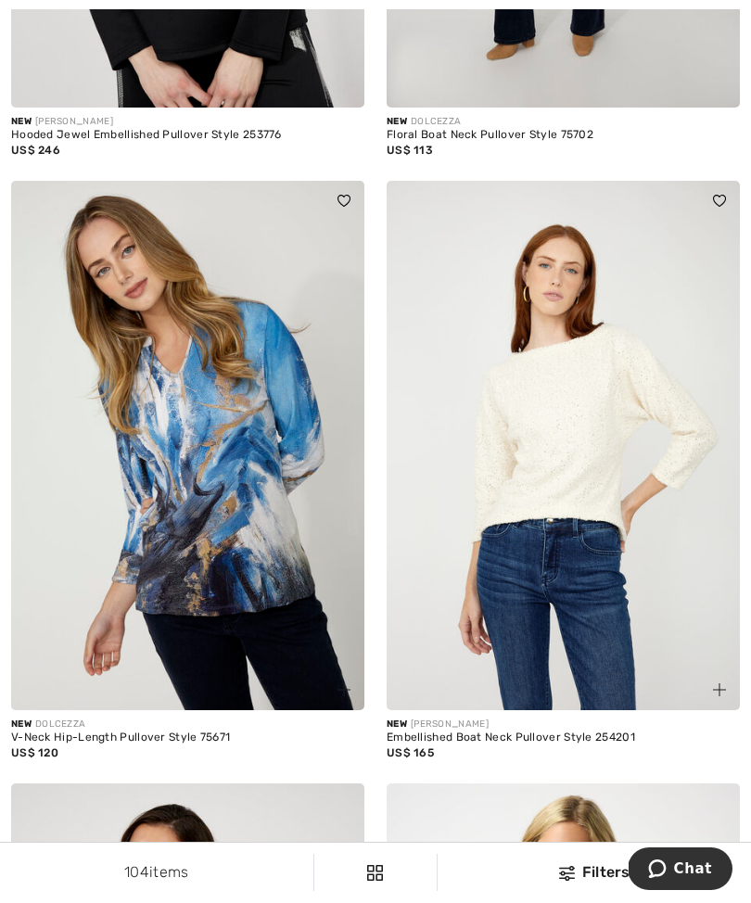
click at [304, 456] on img at bounding box center [187, 446] width 353 height 530
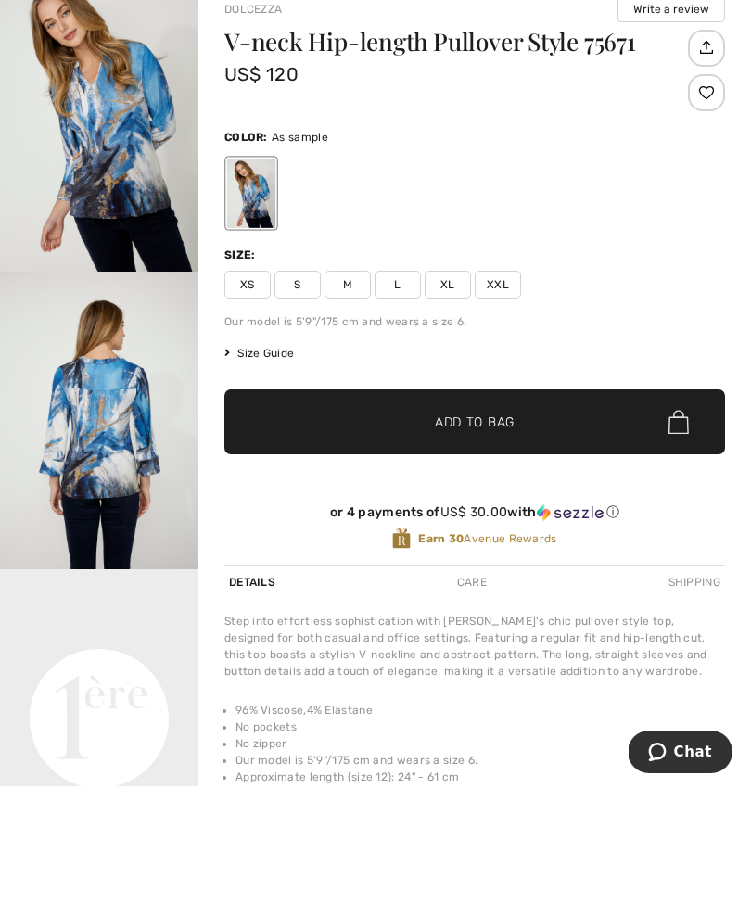
scroll to position [251, 0]
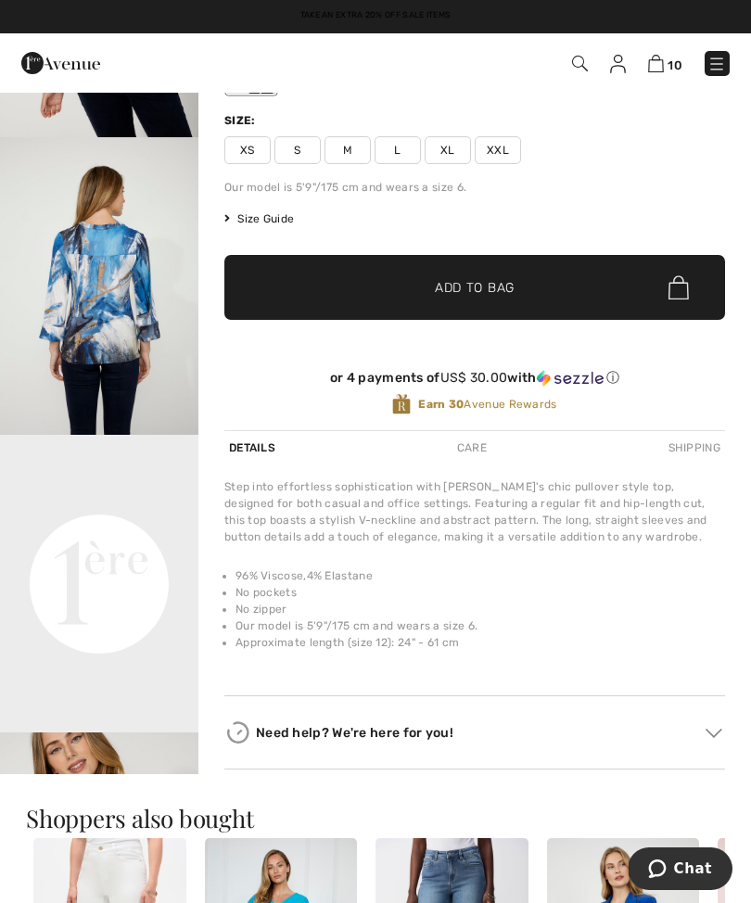
click at [118, 534] on video "Your browser does not support the video tag." at bounding box center [99, 484] width 198 height 99
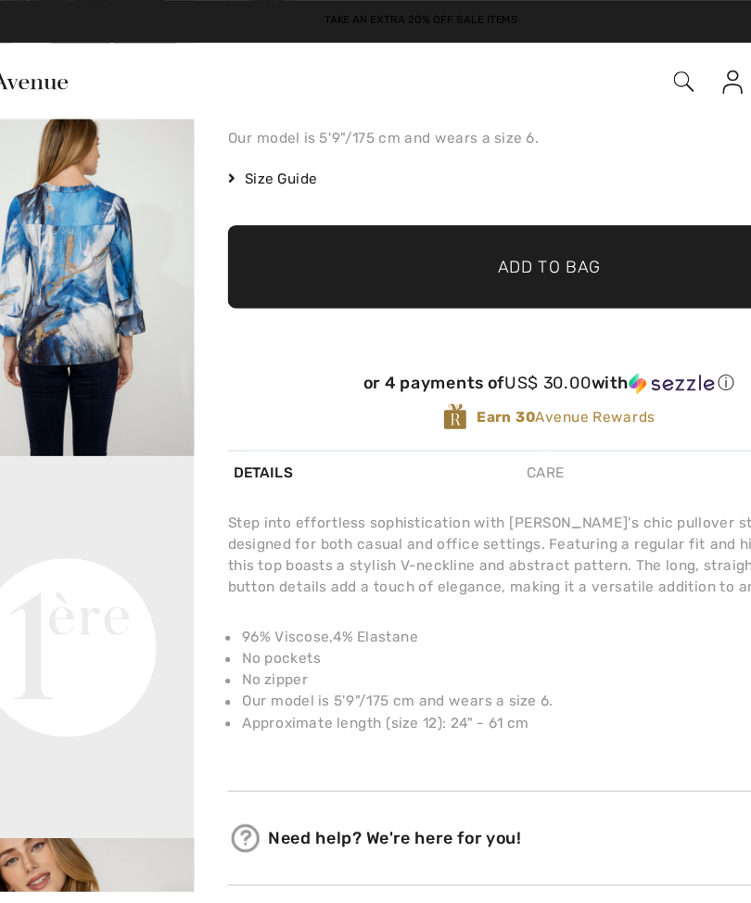
scroll to position [323, 0]
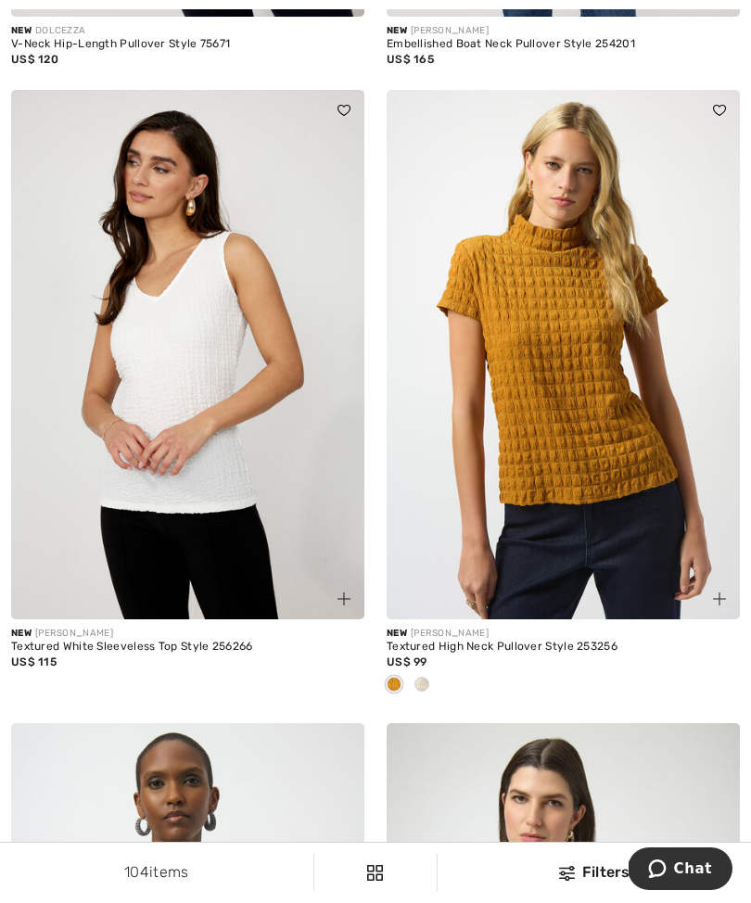
scroll to position [10453, 0]
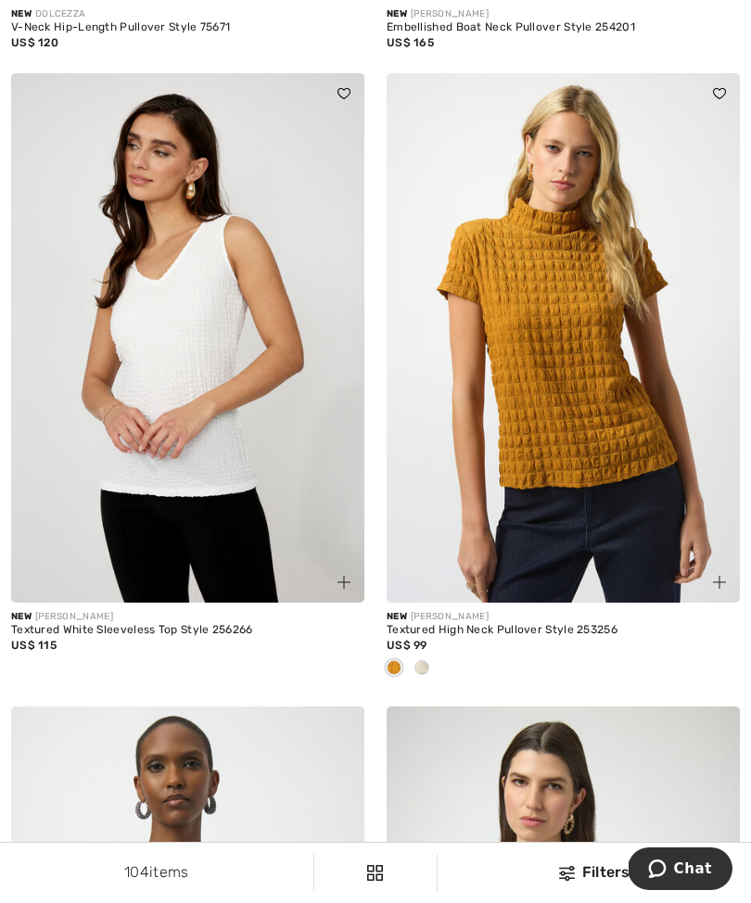
click at [594, 321] on img at bounding box center [563, 338] width 353 height 530
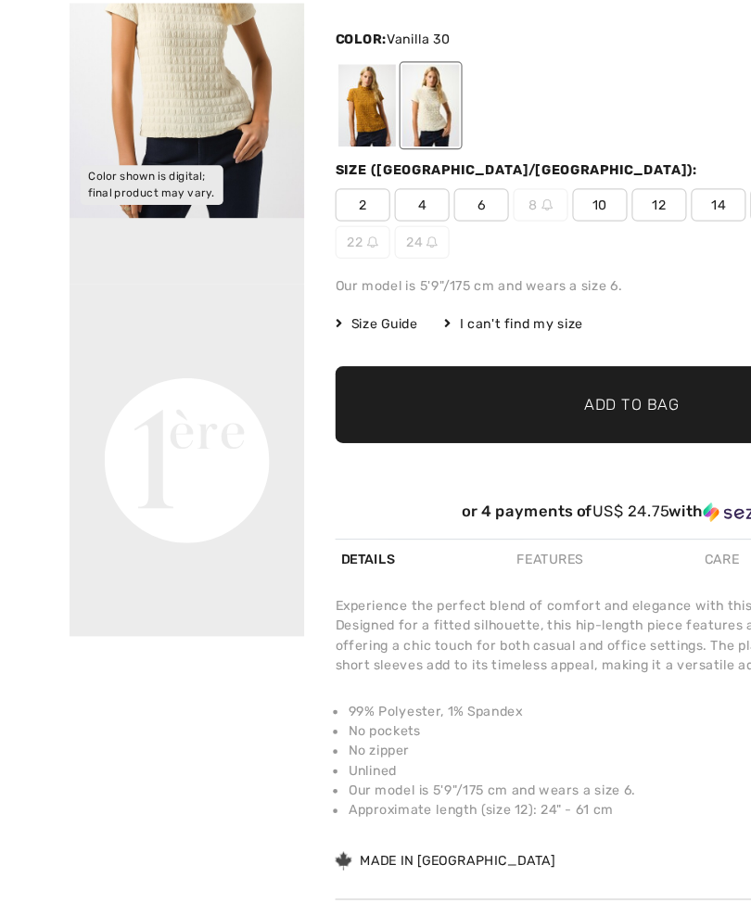
scroll to position [115, 0]
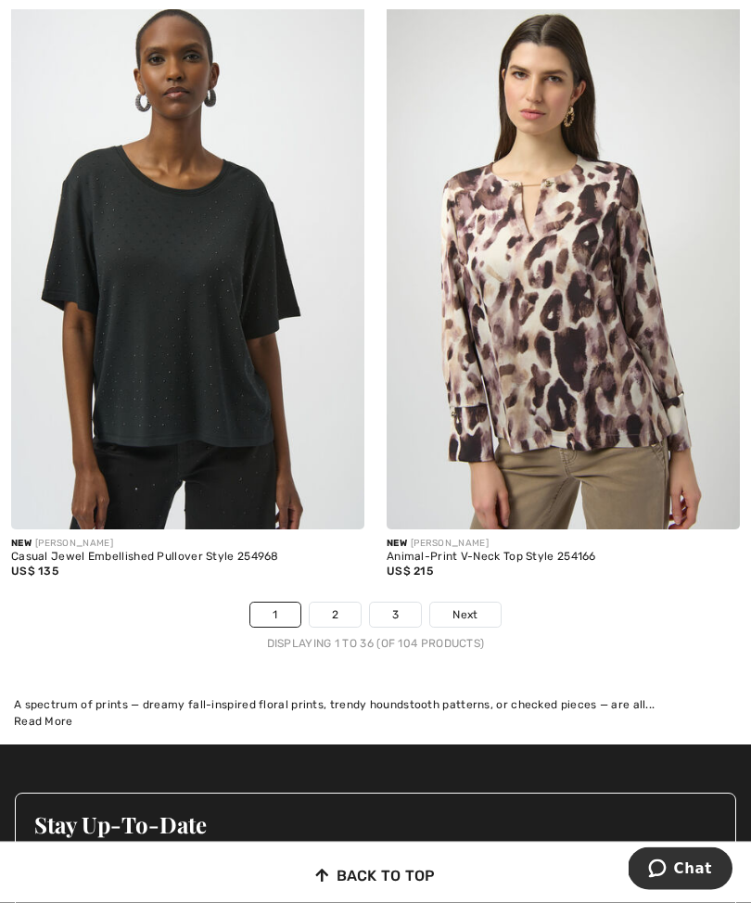
scroll to position [11161, 0]
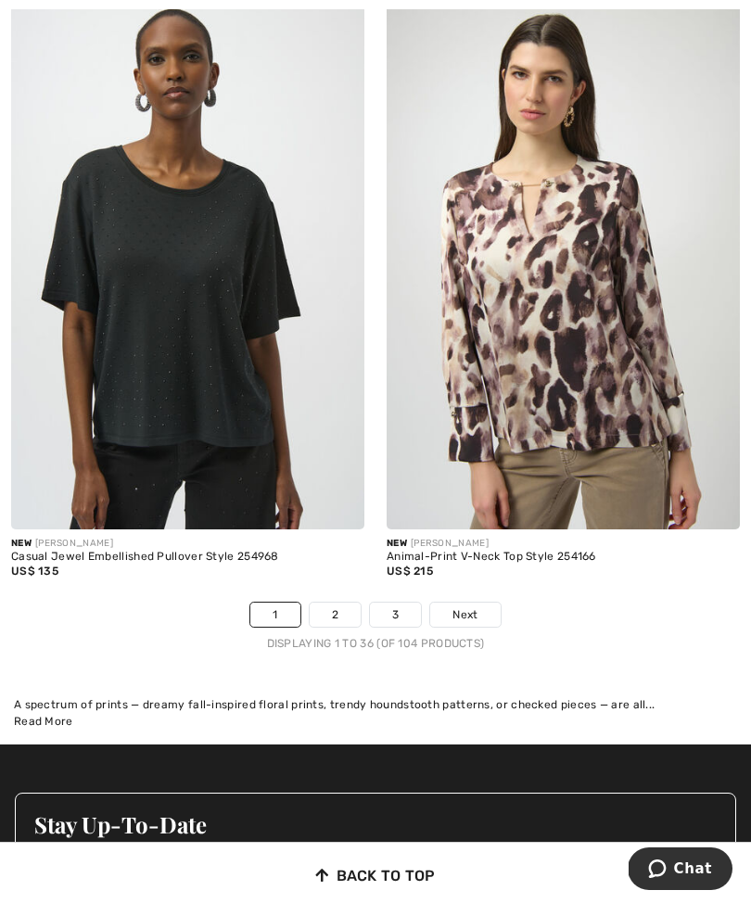
click at [338, 603] on link "2" at bounding box center [335, 615] width 51 height 24
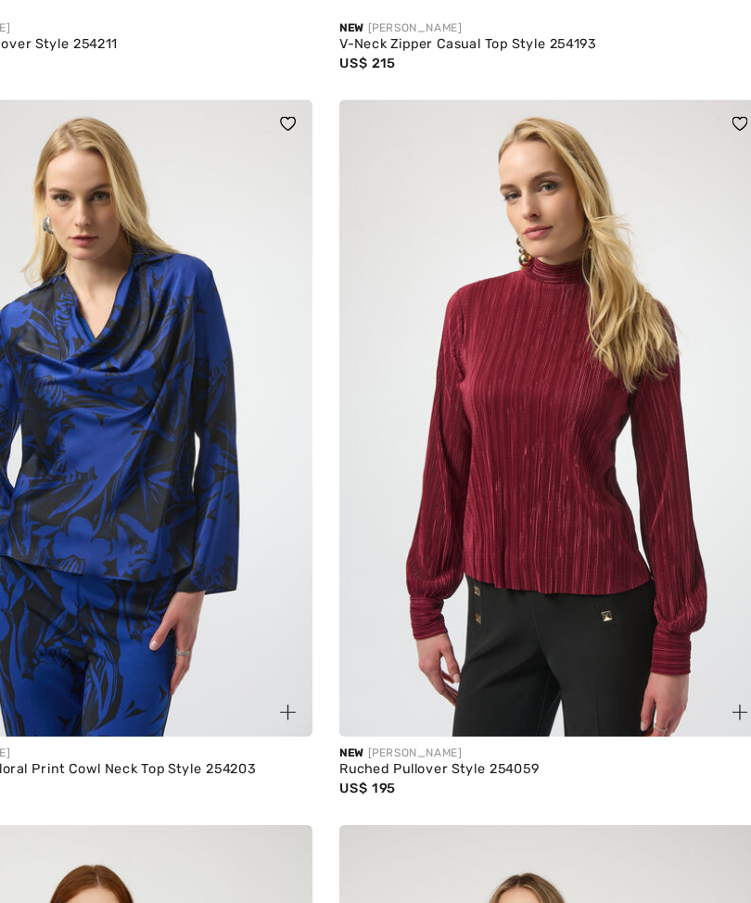
scroll to position [4504, 0]
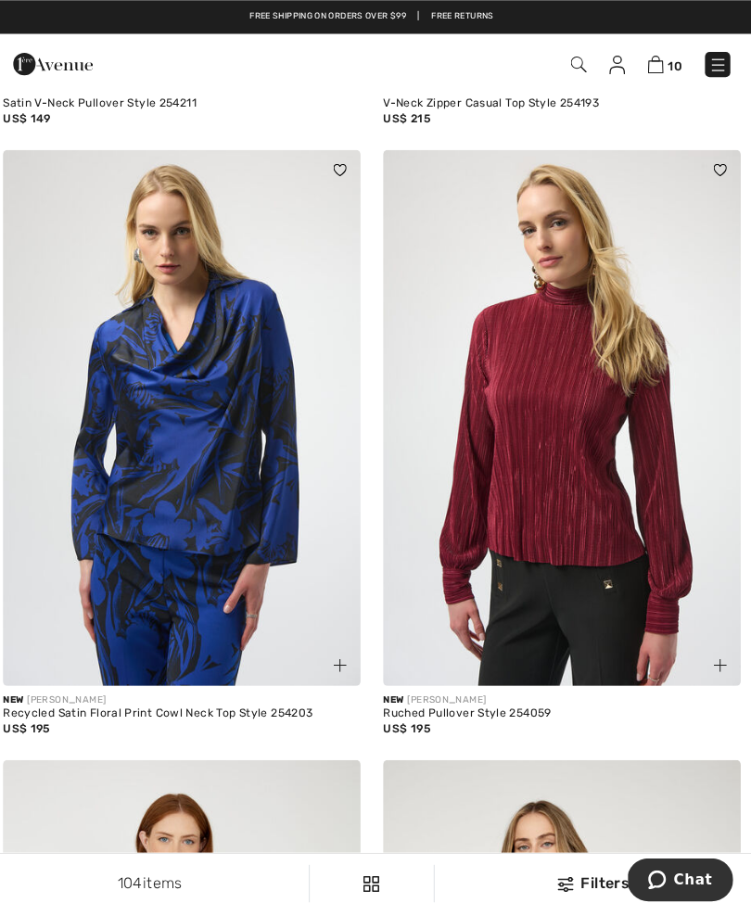
click at [578, 418] on img at bounding box center [563, 412] width 353 height 530
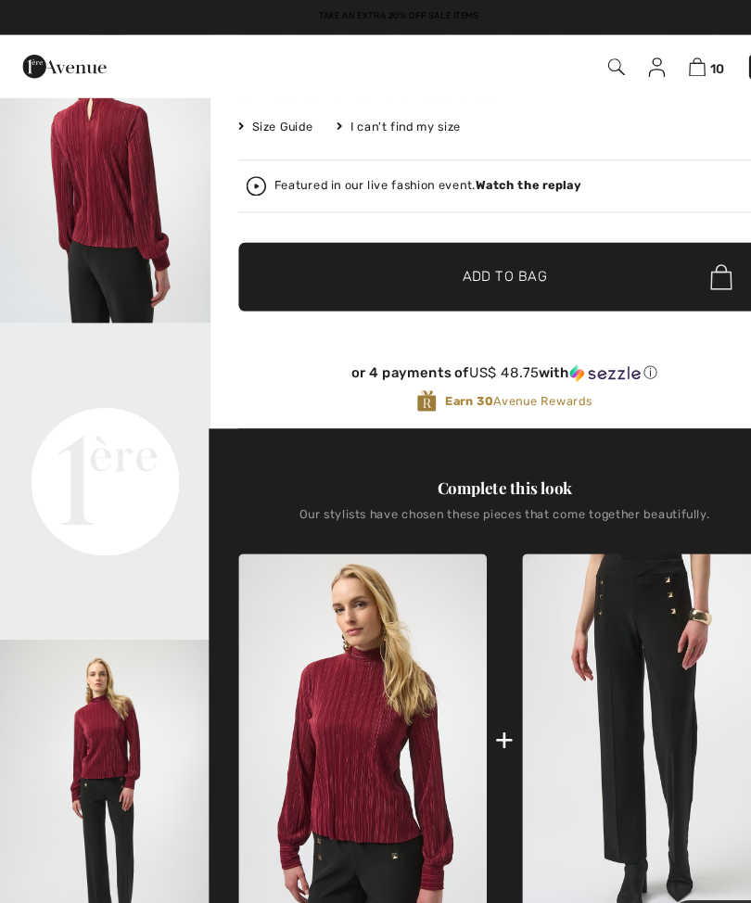
scroll to position [384, 0]
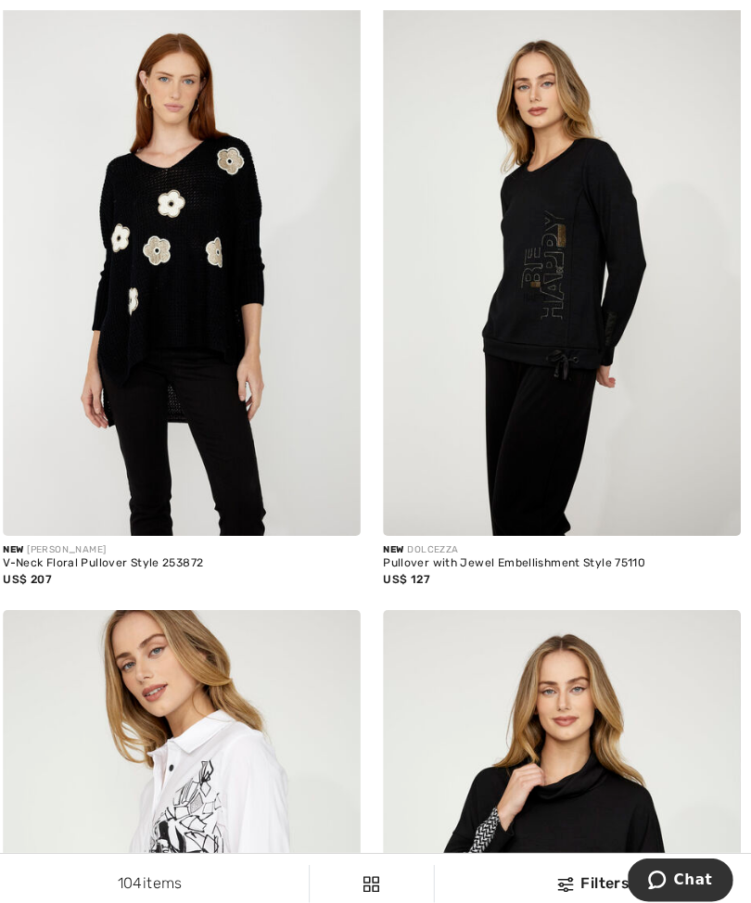
scroll to position [5255, 0]
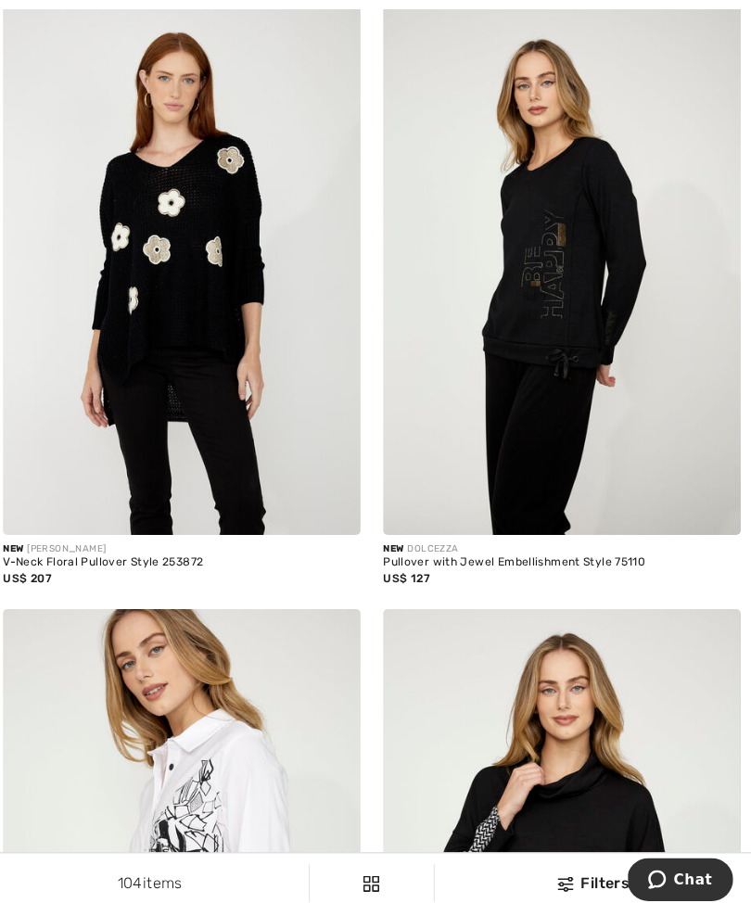
click at [262, 314] on img at bounding box center [187, 264] width 353 height 530
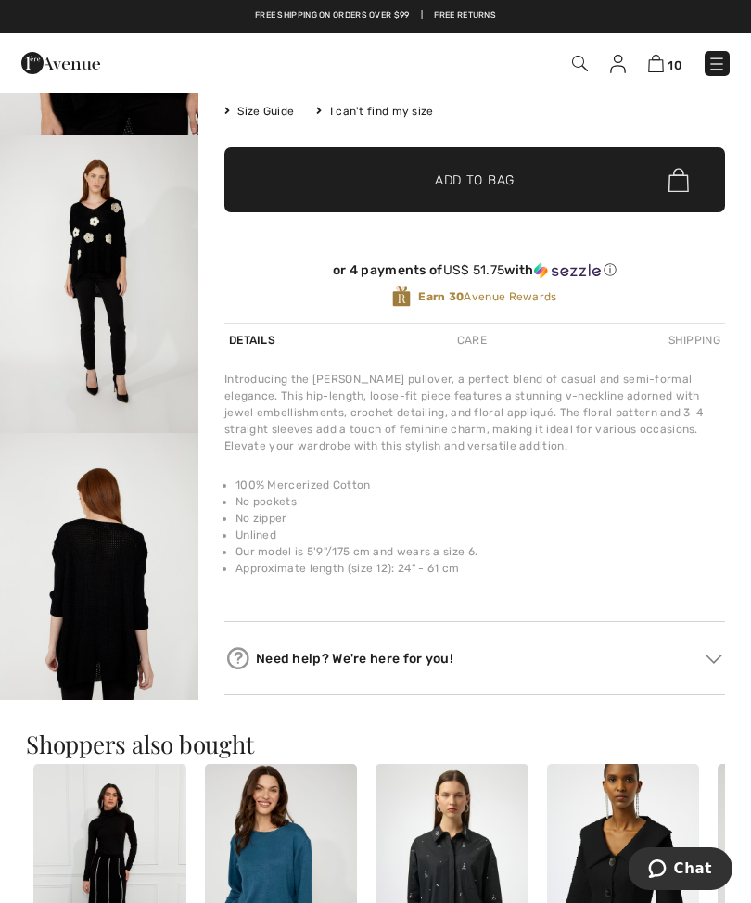
scroll to position [222, 0]
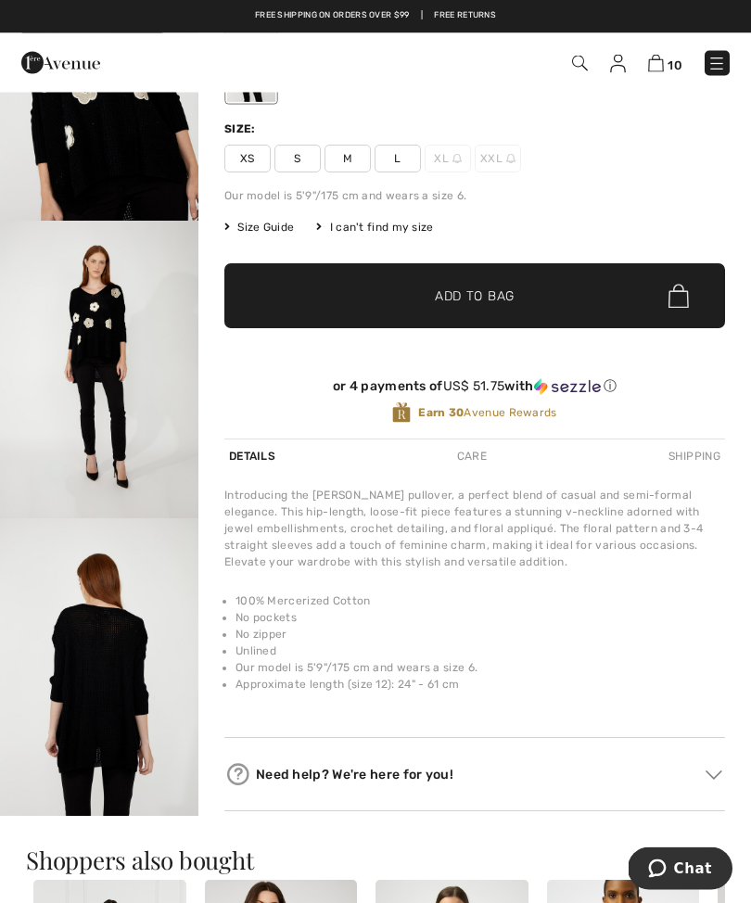
click at [150, 395] on img "3 / 4" at bounding box center [99, 371] width 198 height 298
click at [131, 680] on img "4 / 4" at bounding box center [99, 667] width 198 height 298
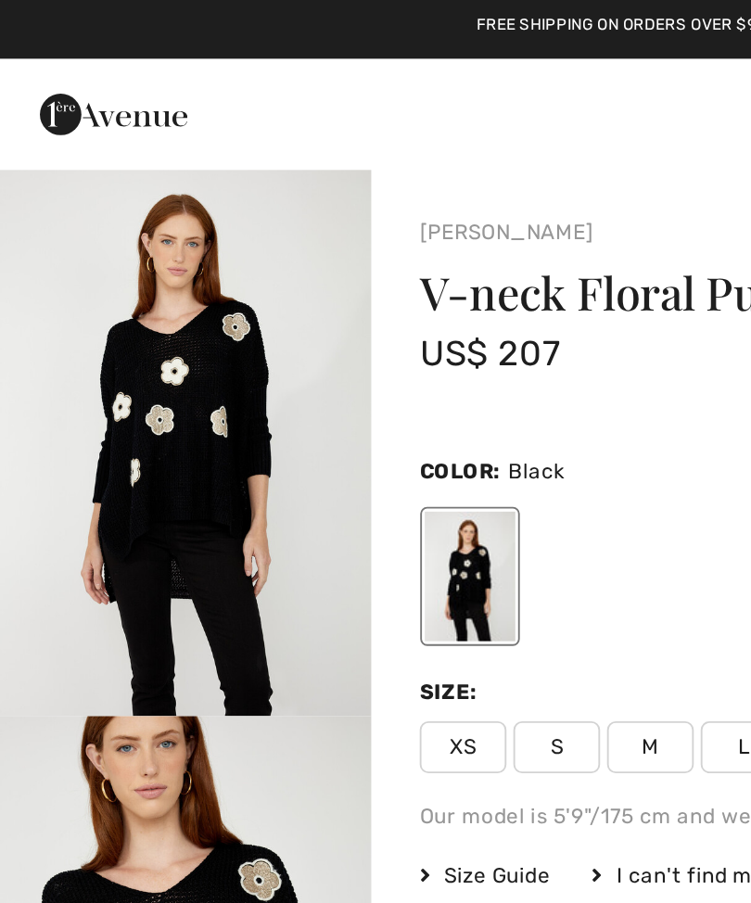
scroll to position [5, 0]
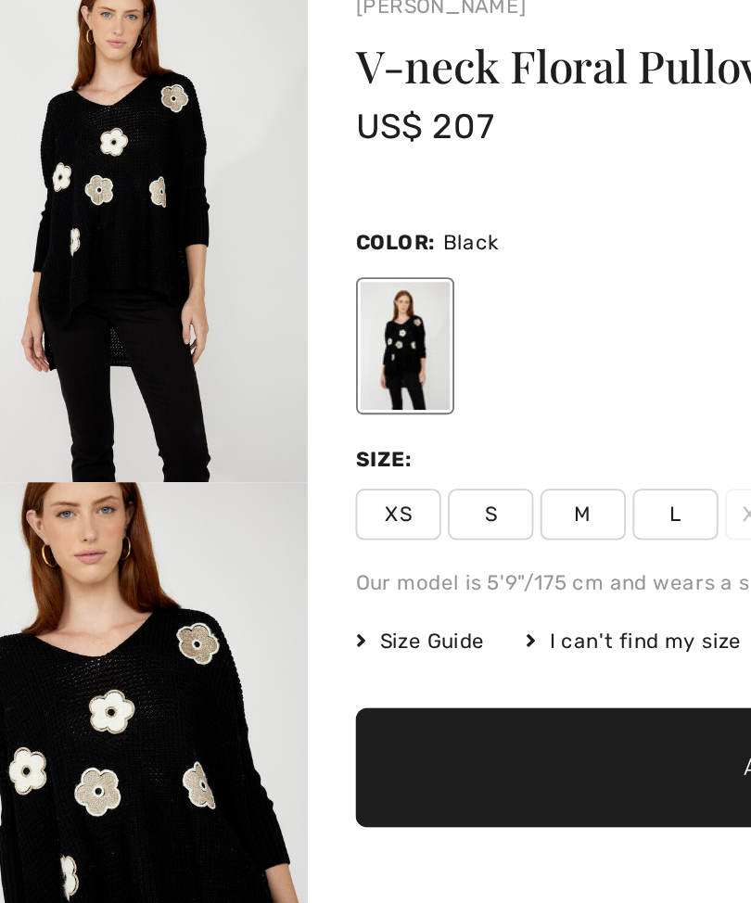
click at [308, 272] on div at bounding box center [474, 310] width 501 height 77
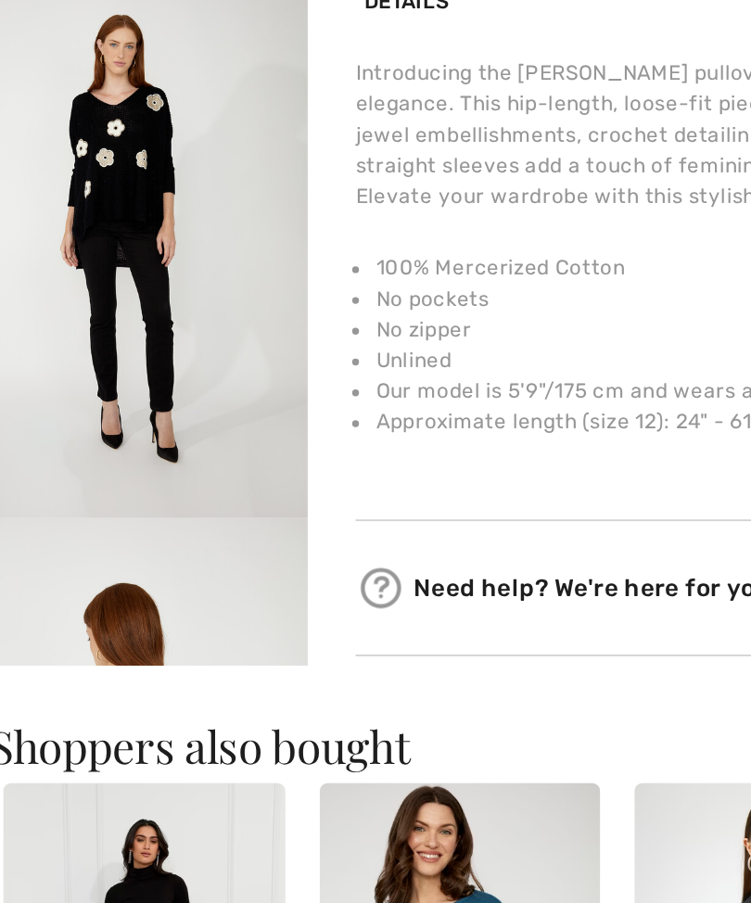
scroll to position [340, 0]
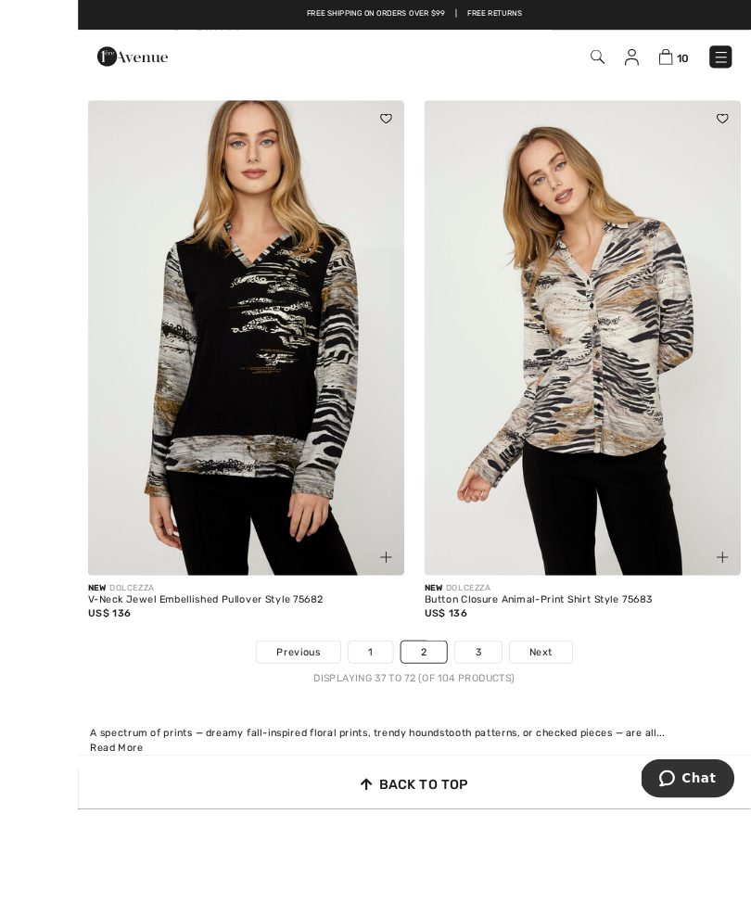
scroll to position [10785, 0]
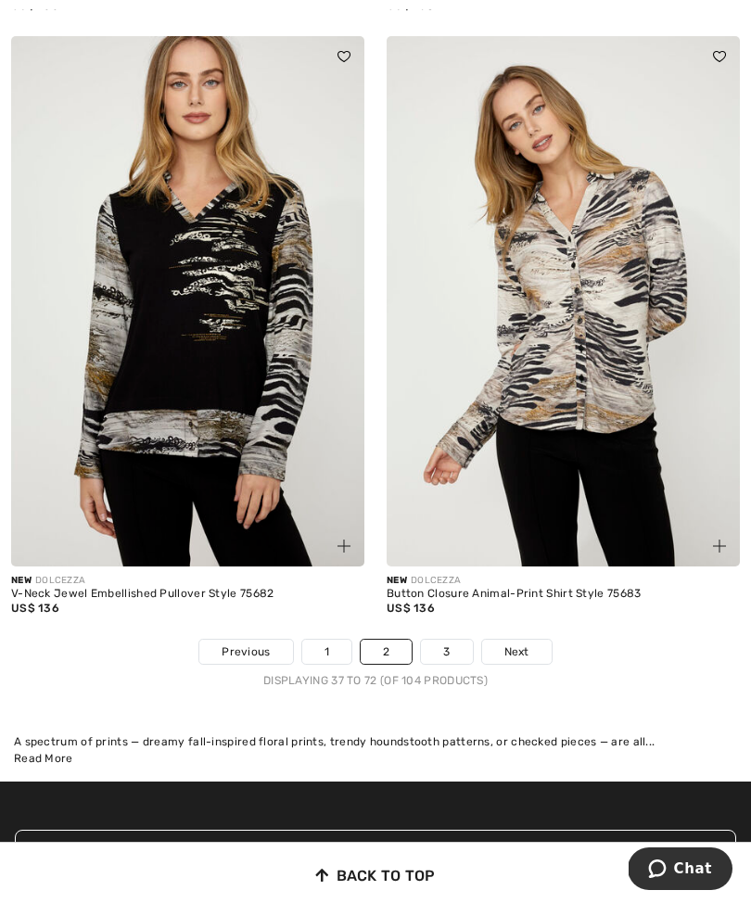
click at [440, 645] on link "3" at bounding box center [446, 652] width 51 height 24
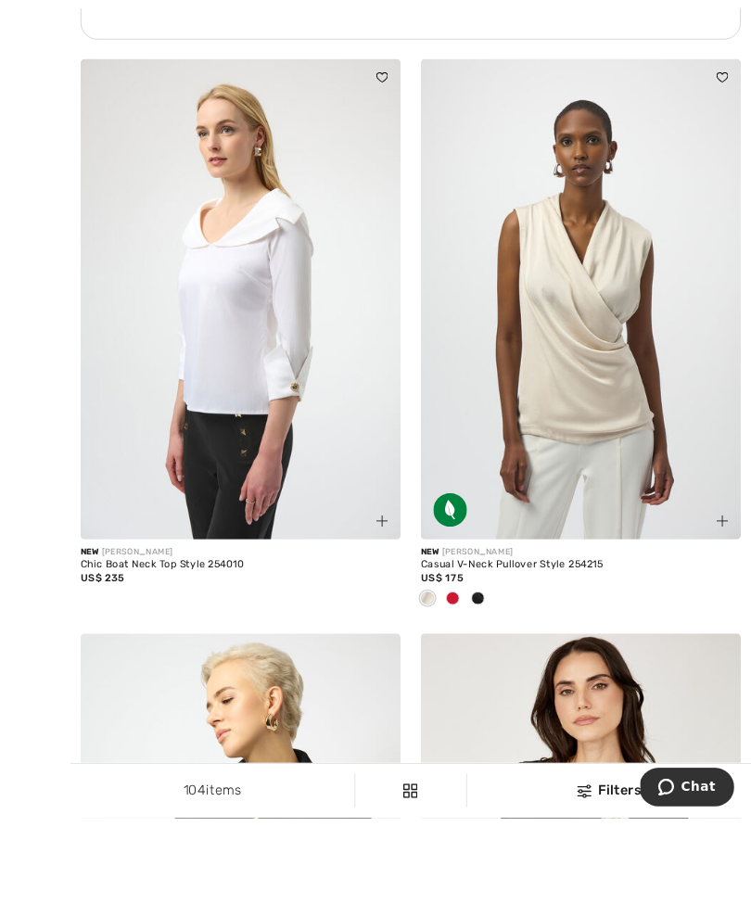
scroll to position [4068, 0]
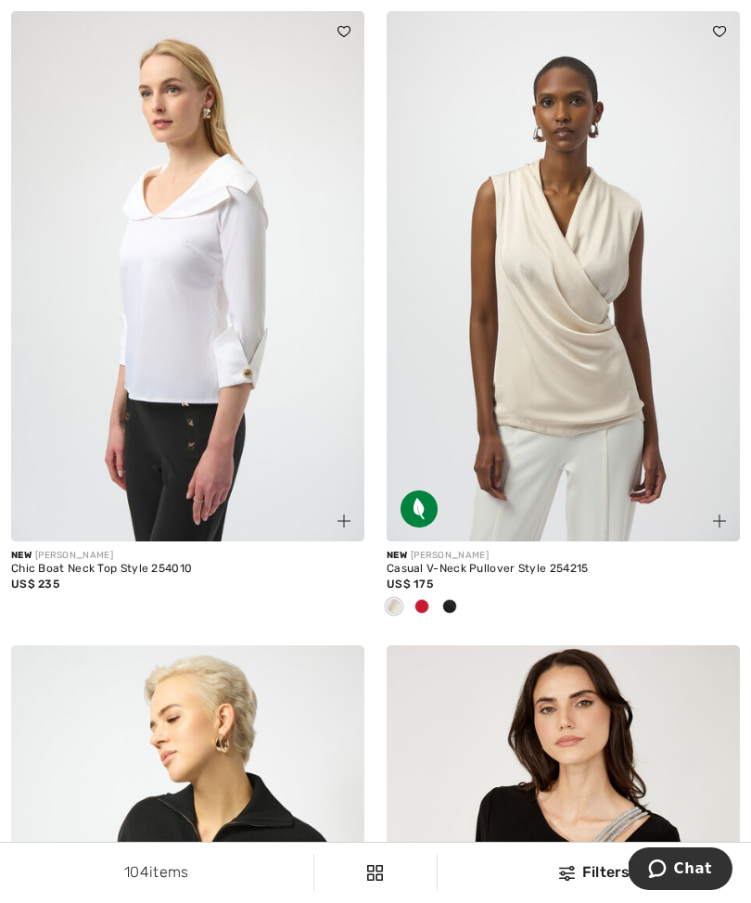
click at [423, 599] on span at bounding box center [421, 606] width 15 height 15
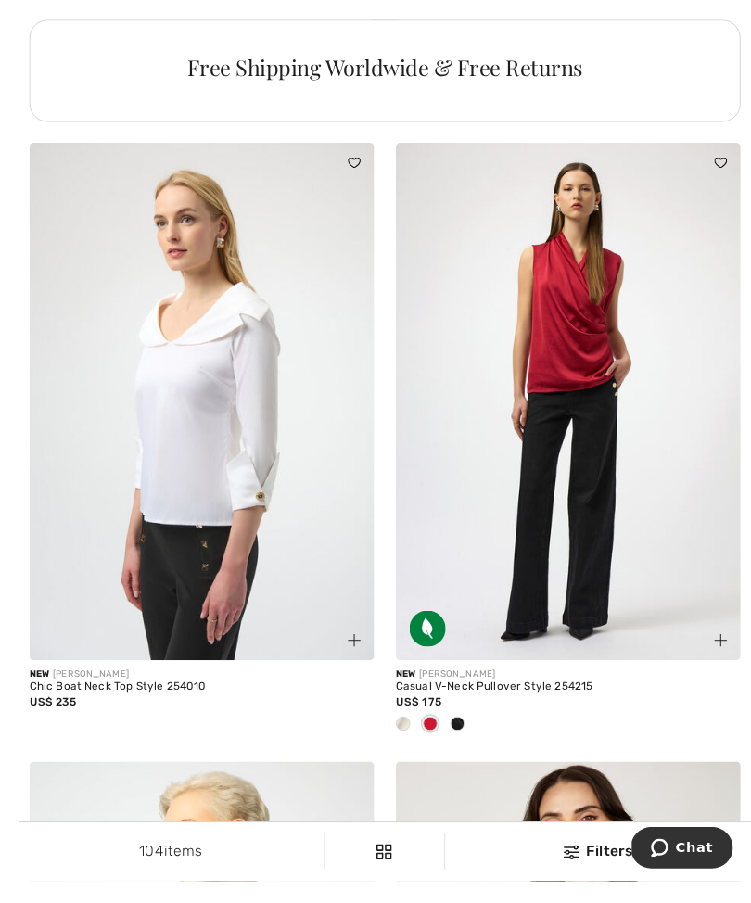
scroll to position [3976, 0]
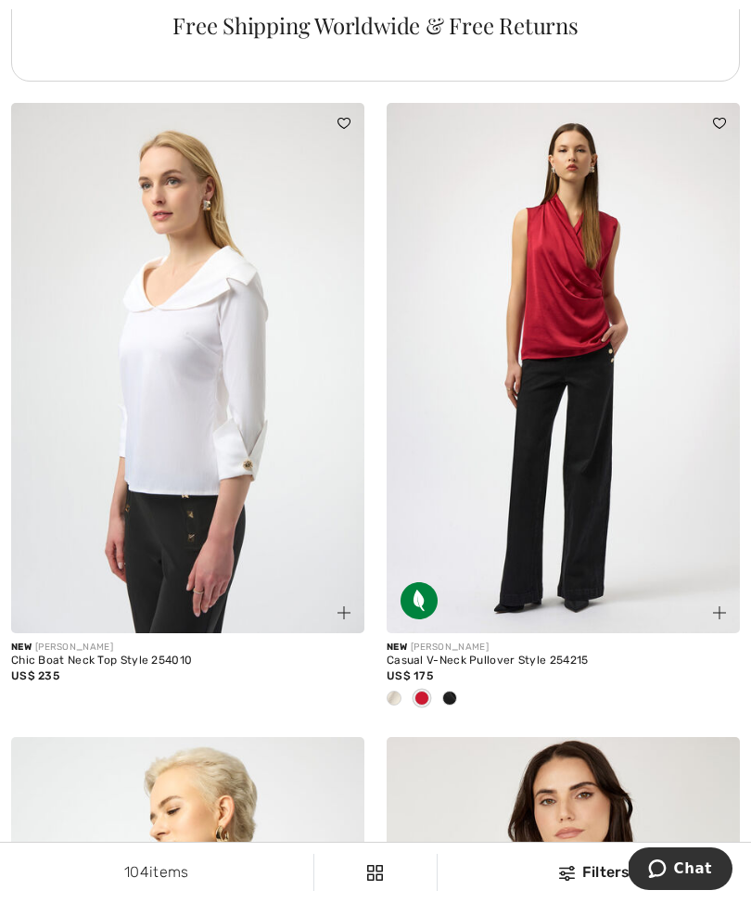
click at [451, 691] on span at bounding box center [449, 698] width 15 height 15
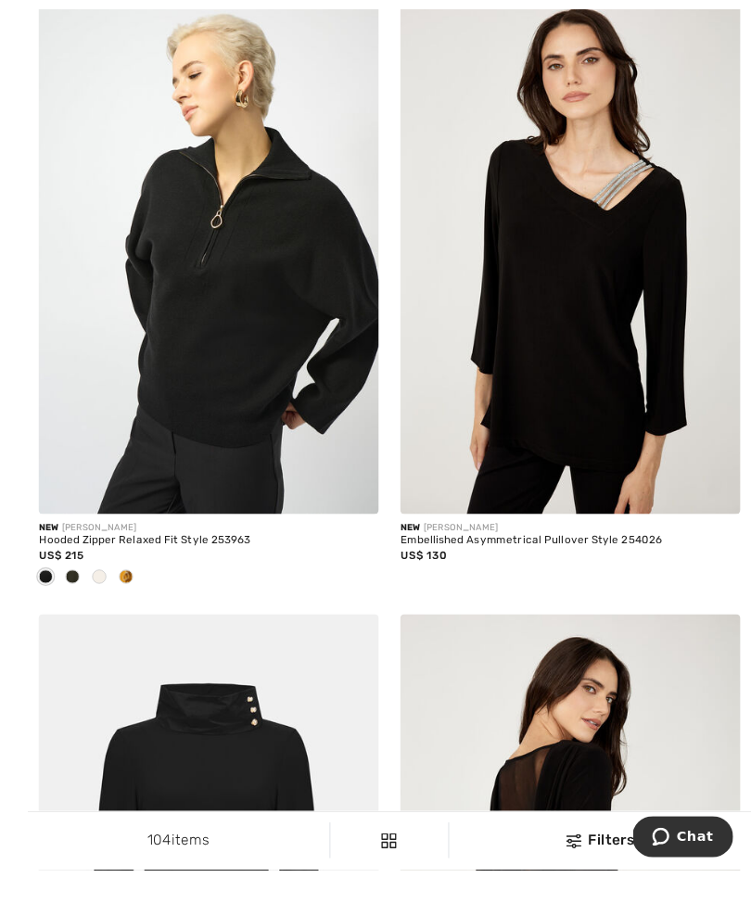
scroll to position [4765, 0]
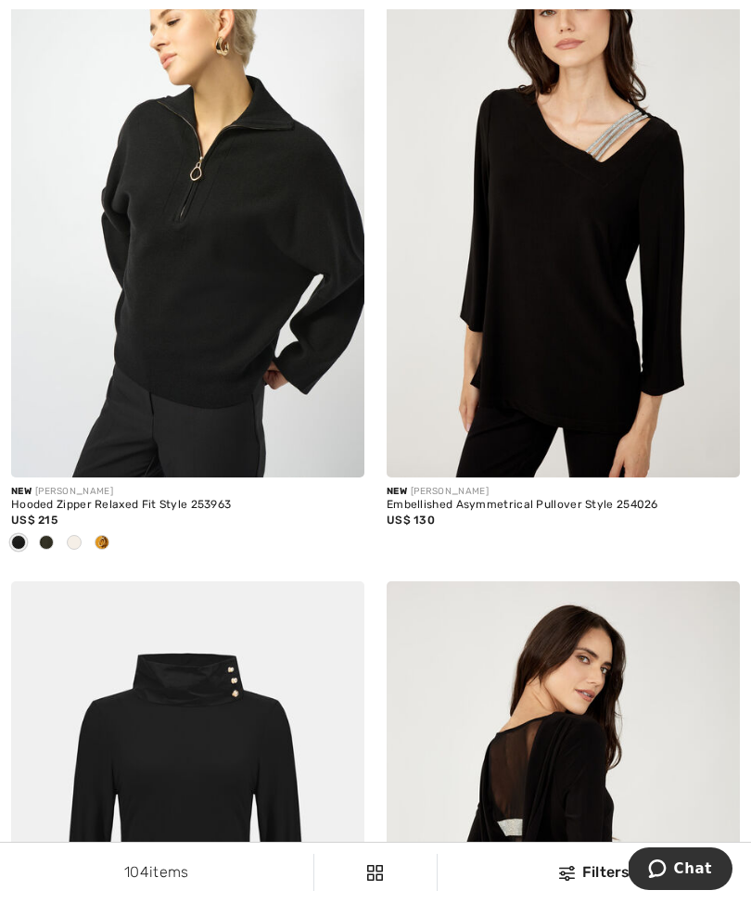
click at [537, 485] on div "New FRANK LYMAN" at bounding box center [563, 492] width 353 height 14
click at [618, 366] on img at bounding box center [563, 213] width 353 height 530
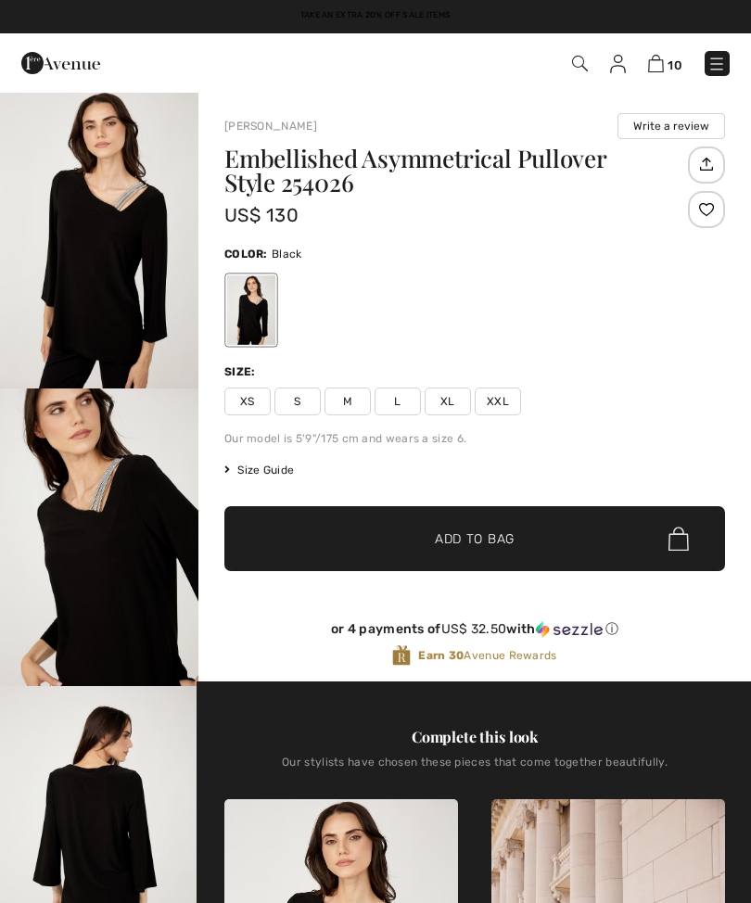
checkbox input "true"
click at [354, 400] on span "M" at bounding box center [347, 402] width 46 height 28
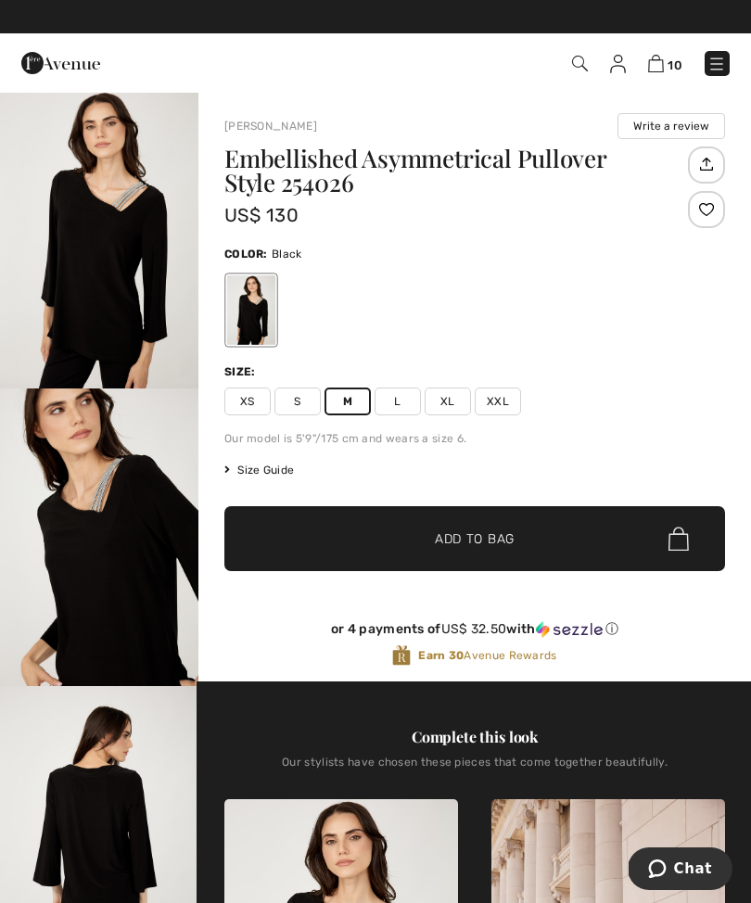
click at [466, 531] on span "Add to Bag" at bounding box center [475, 538] width 80 height 19
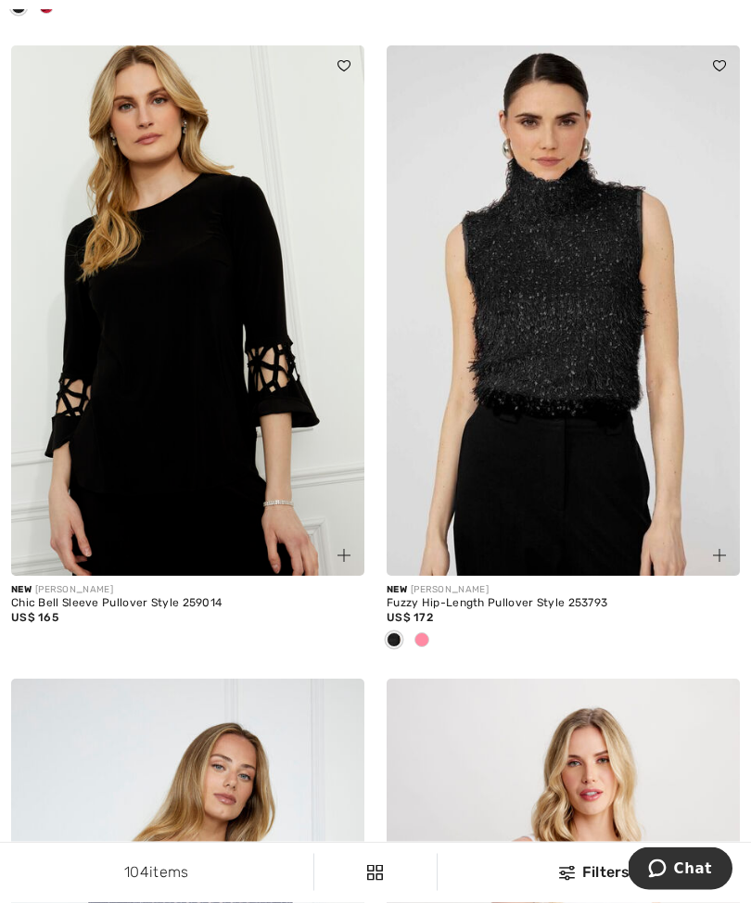
scroll to position [5935, 0]
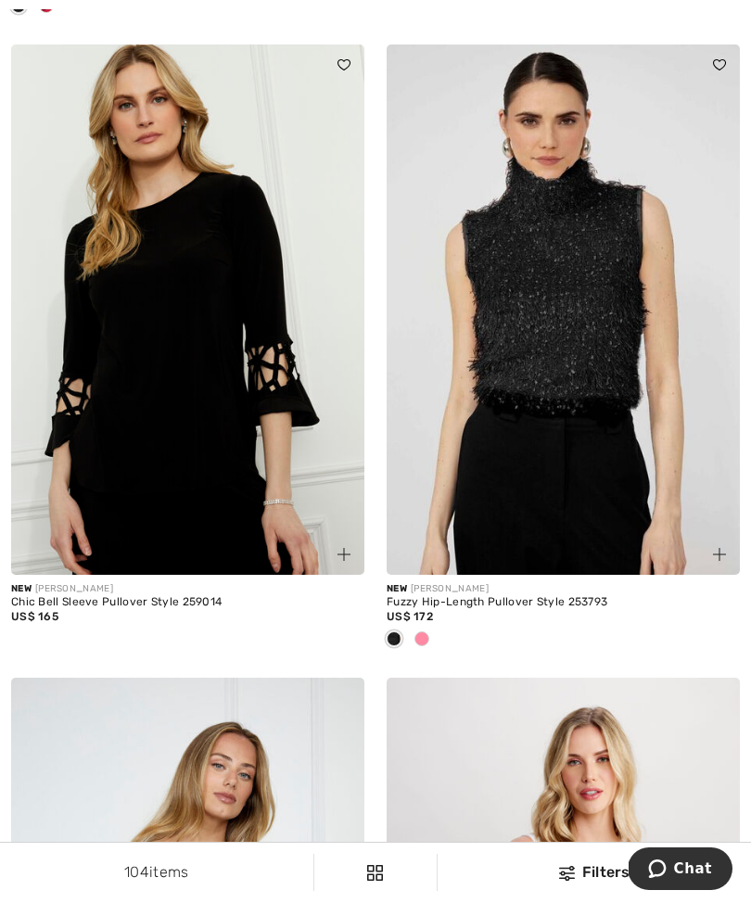
click at [248, 393] on img at bounding box center [187, 309] width 353 height 530
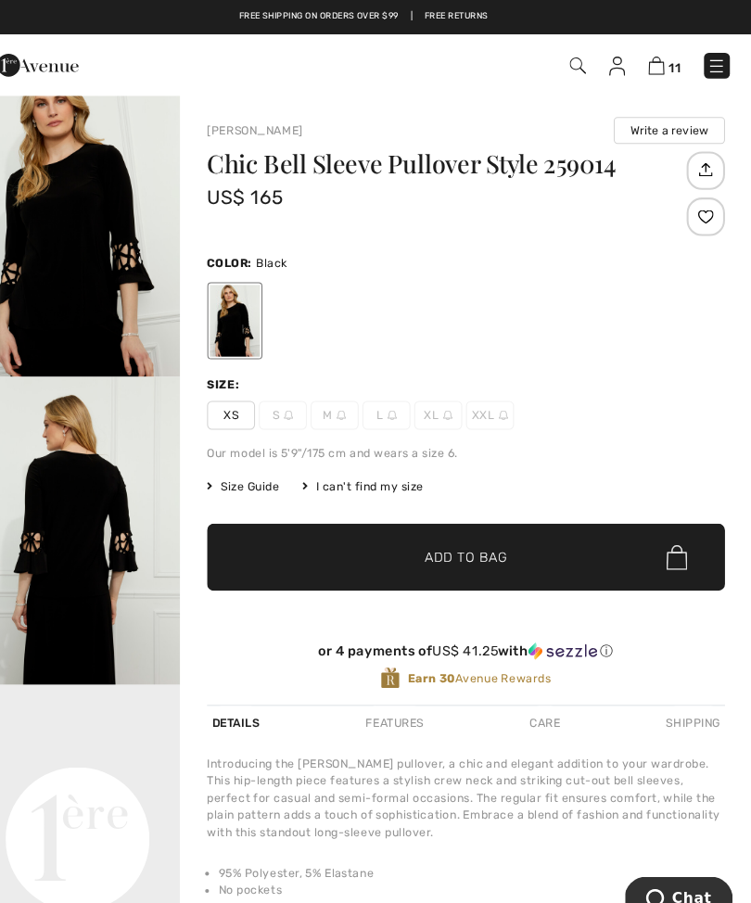
click at [349, 400] on img at bounding box center [353, 401] width 9 height 9
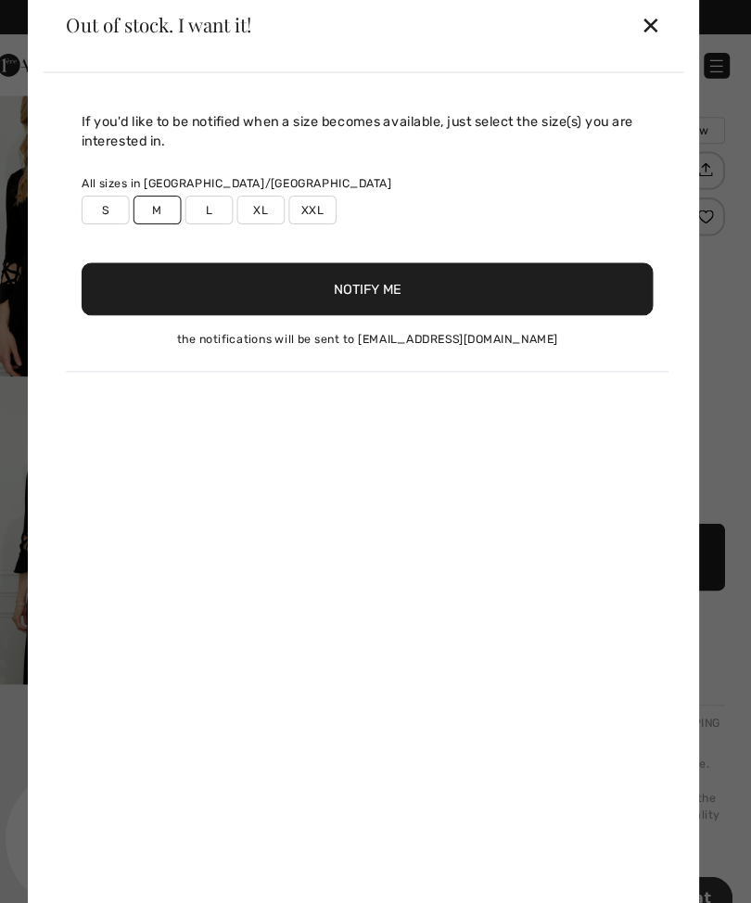
click at [557, 187] on div "All sizes in CA/US S M L XL XXL" at bounding box center [379, 193] width 553 height 48
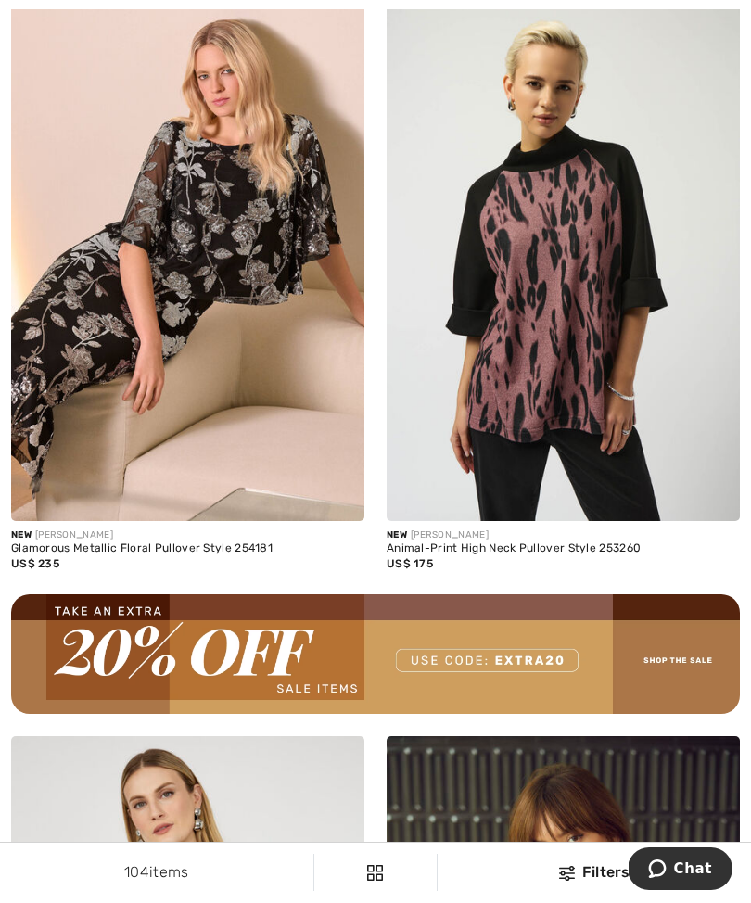
scroll to position [7266, 0]
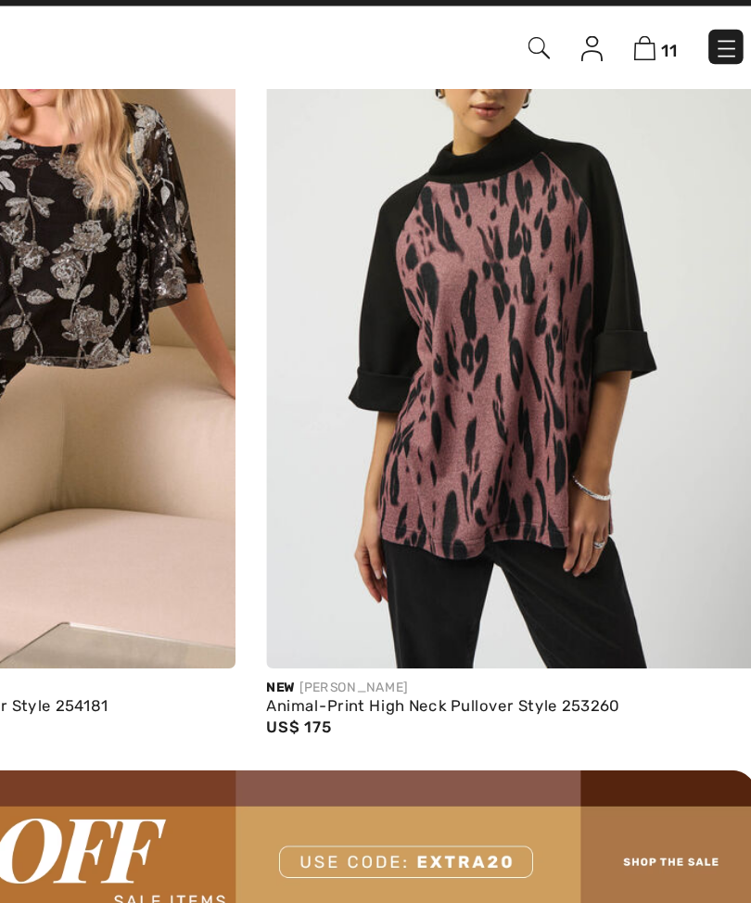
click at [424, 232] on img at bounding box center [563, 246] width 353 height 530
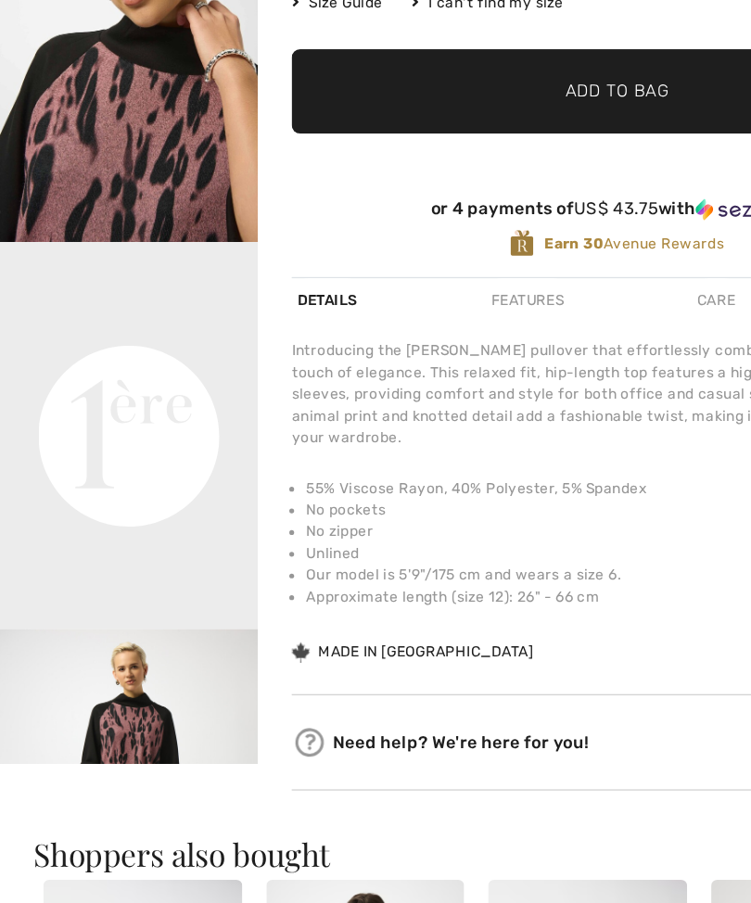
scroll to position [339, 0]
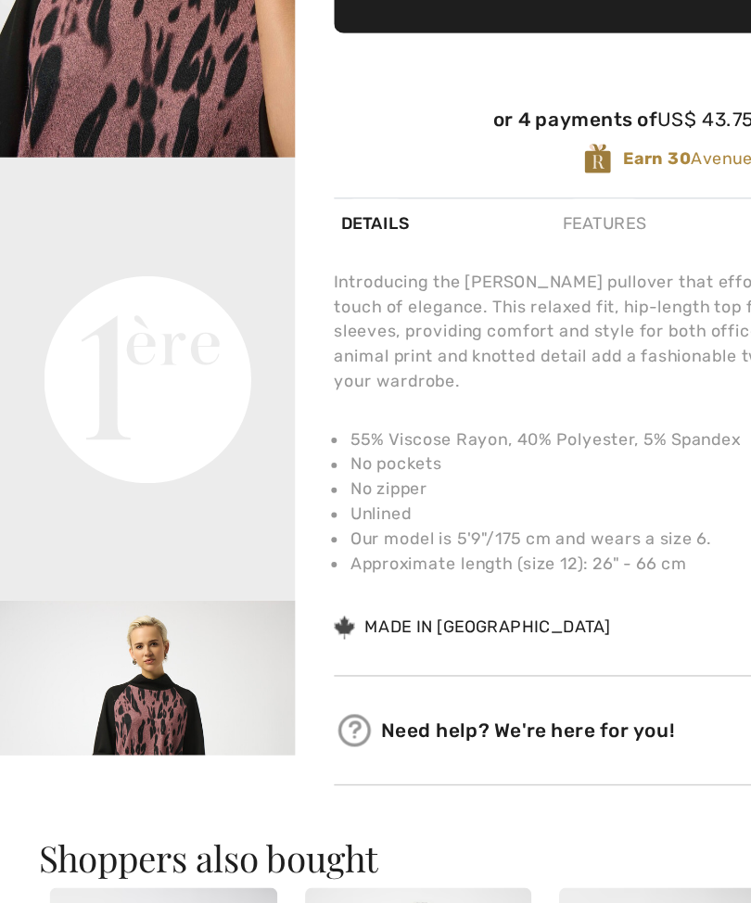
click at [132, 49] on img "2 / 4" at bounding box center [99, 198] width 198 height 298
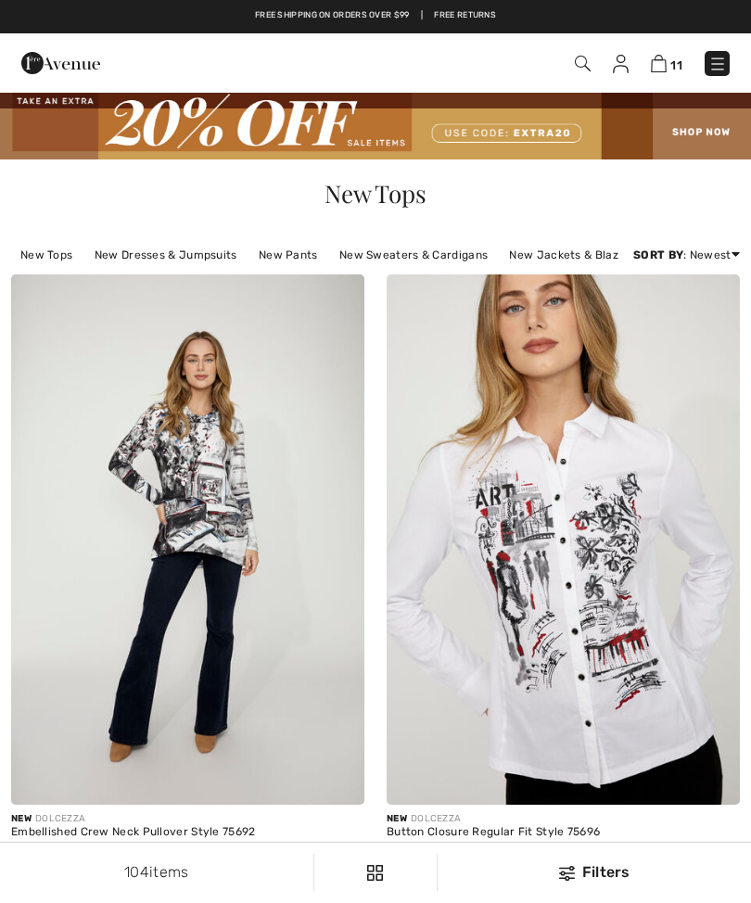
checkbox input "true"
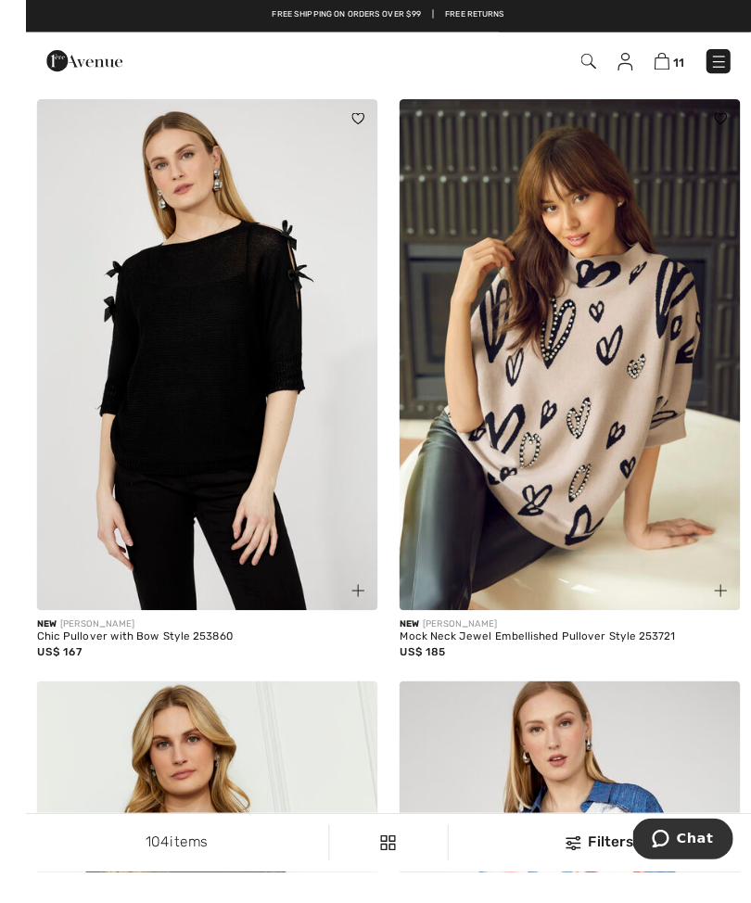
scroll to position [7903, 0]
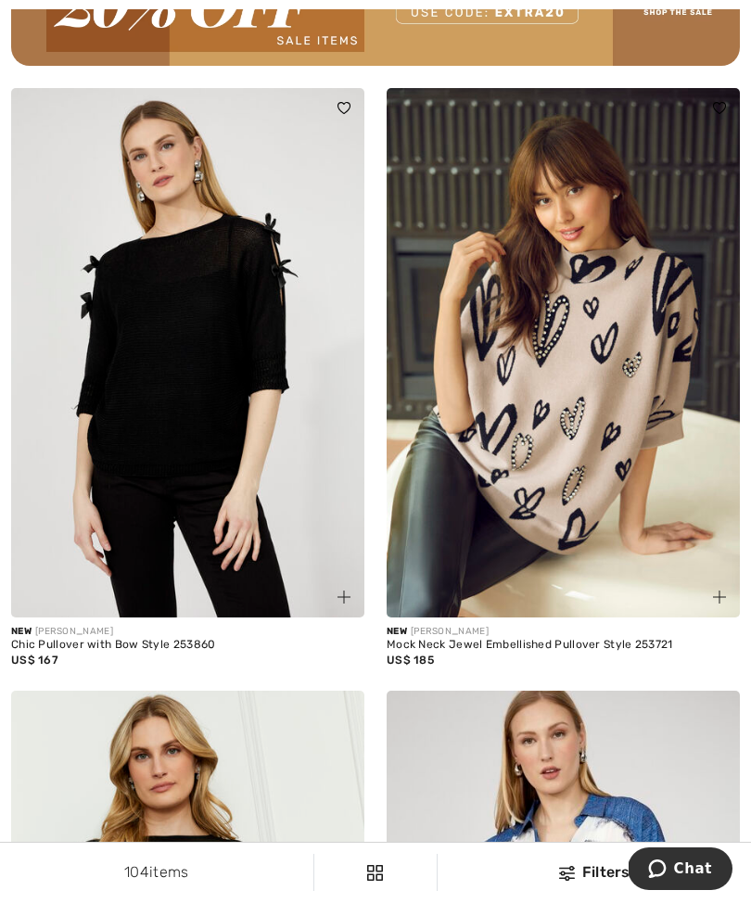
click at [602, 351] on img at bounding box center [563, 353] width 353 height 530
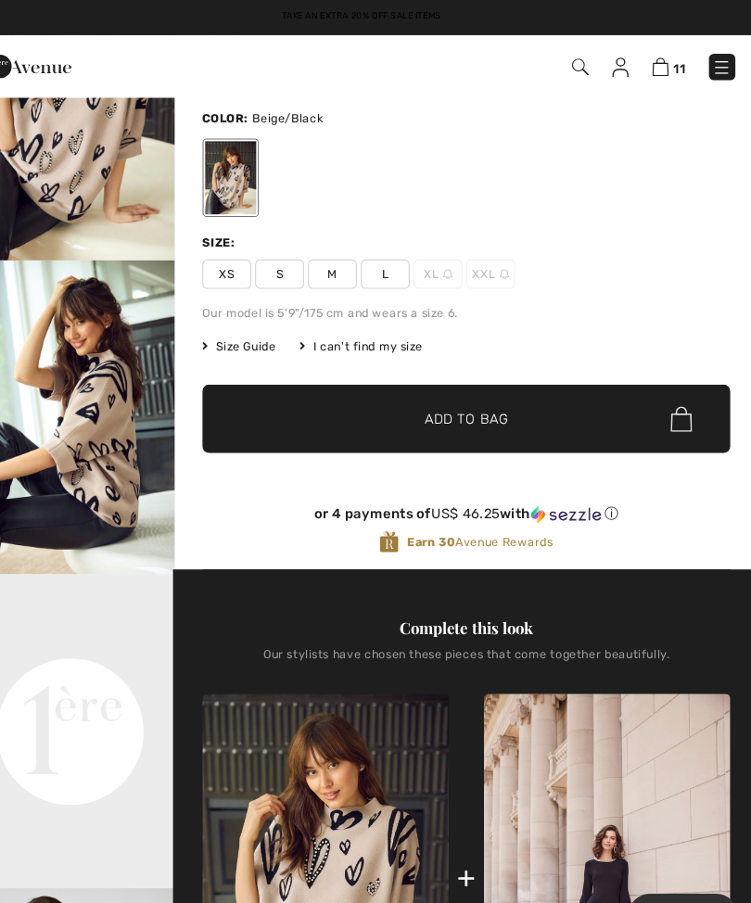
scroll to position [142, 0]
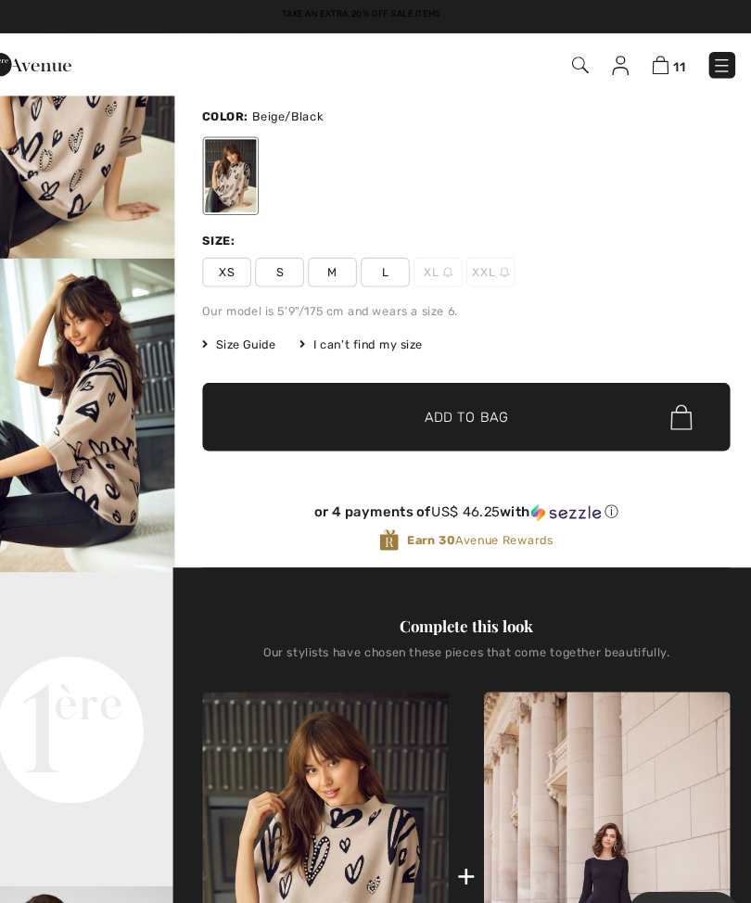
click at [324, 263] on span "M" at bounding box center [347, 260] width 46 height 28
click at [466, 405] on span "✔ Added to Bag Add to Bag" at bounding box center [474, 396] width 501 height 65
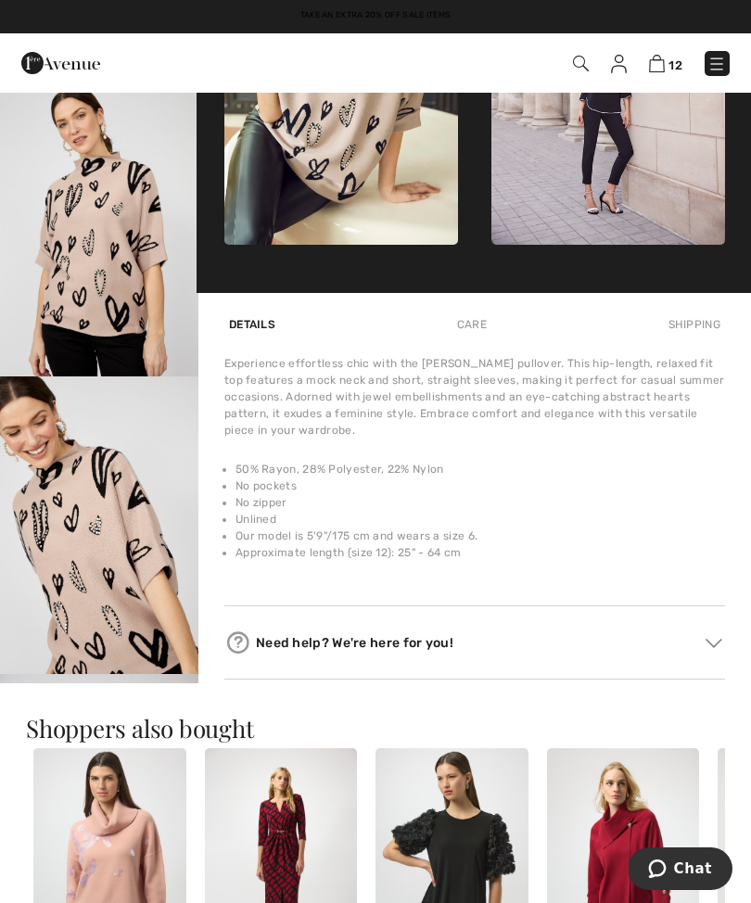
scroll to position [904, 0]
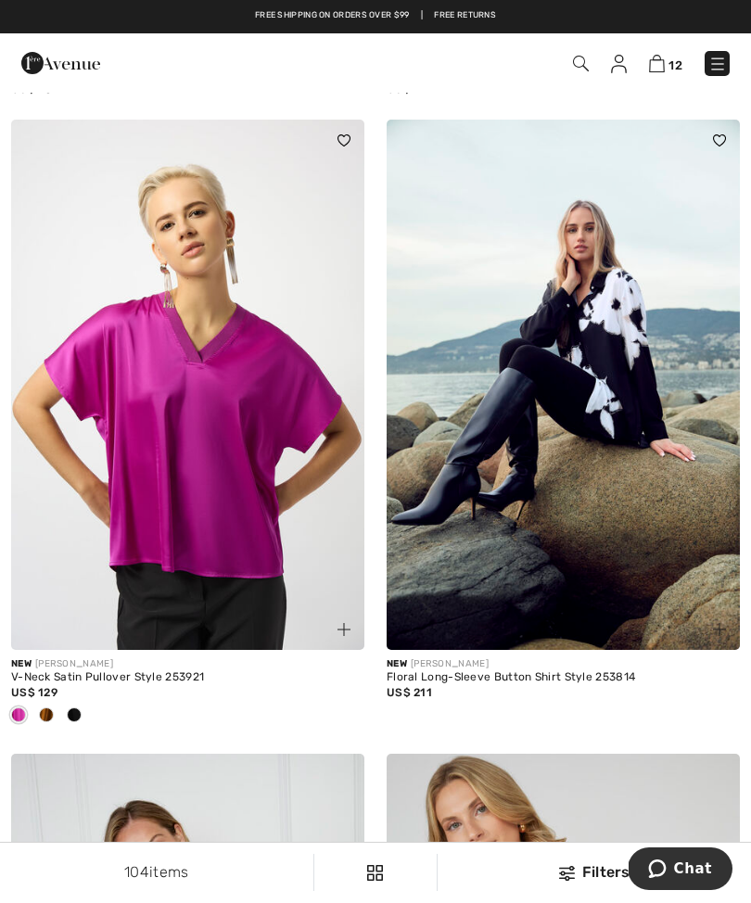
scroll to position [9075, 0]
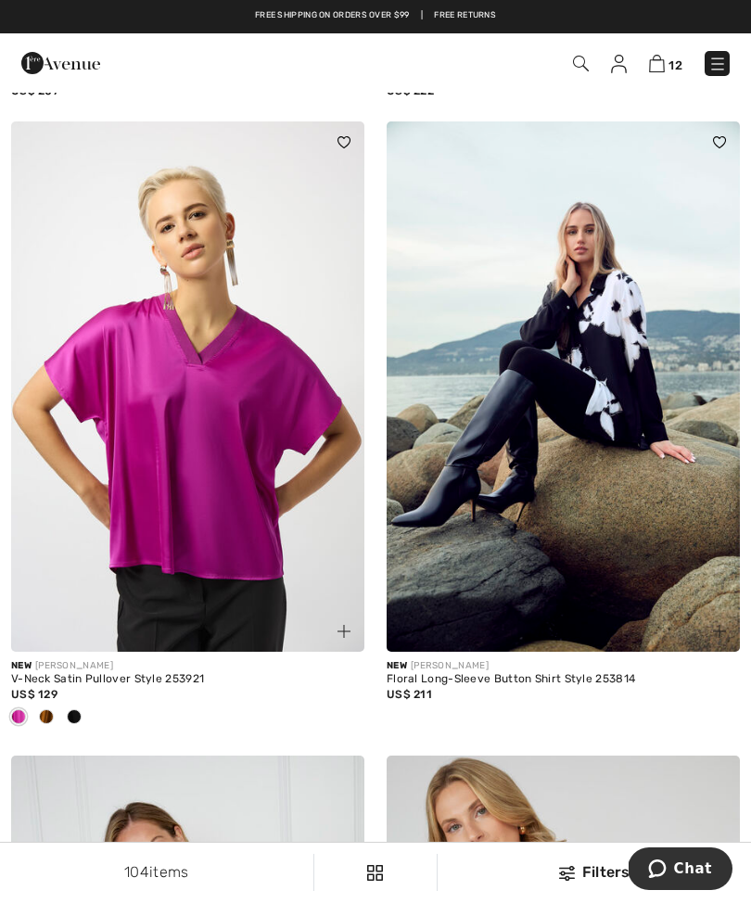
click at [631, 352] on img at bounding box center [563, 386] width 353 height 530
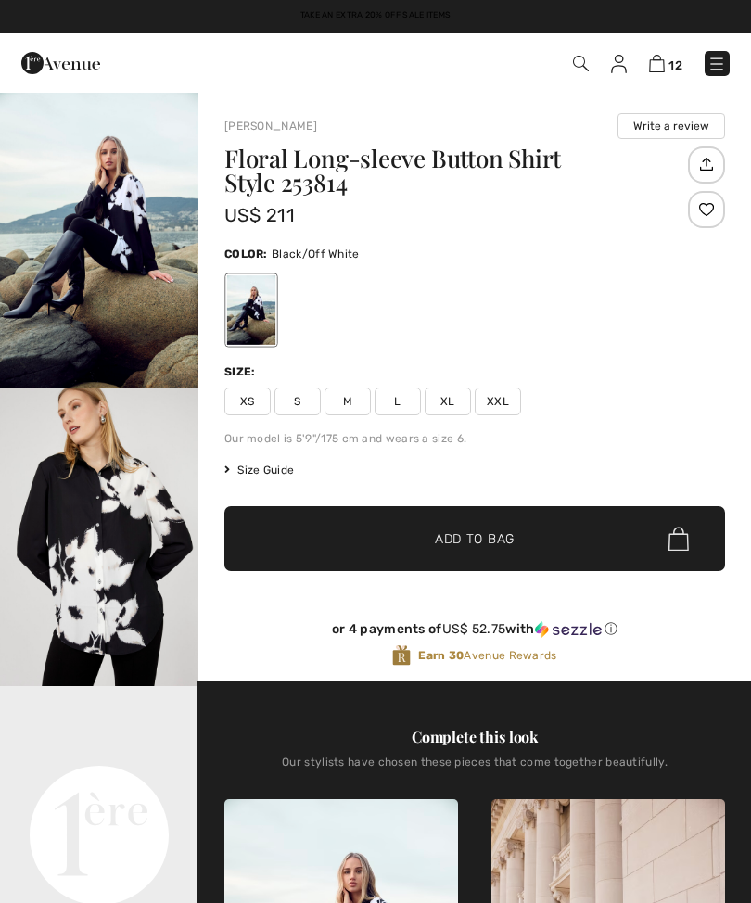
checkbox input "true"
